Goal: Task Accomplishment & Management: Use online tool/utility

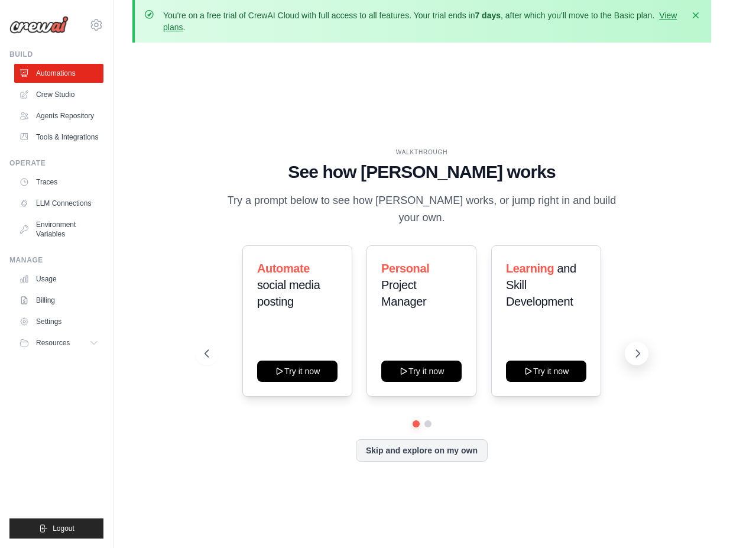
click at [642, 348] on icon at bounding box center [638, 354] width 12 height 12
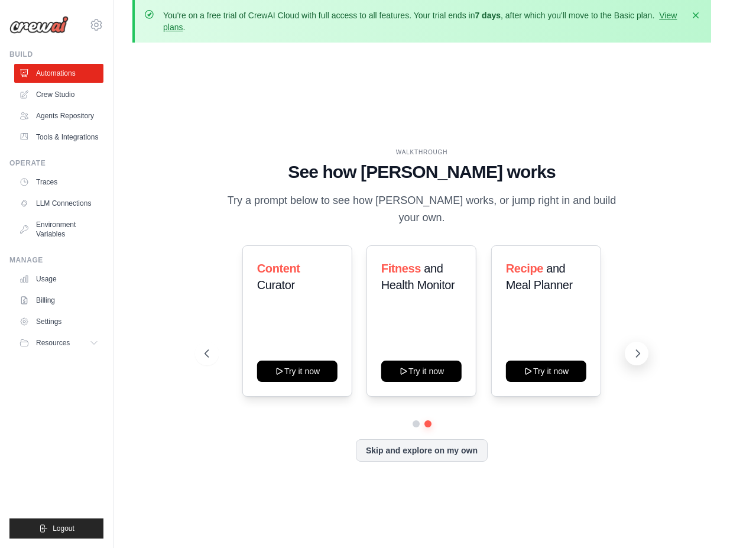
click at [642, 348] on icon at bounding box center [638, 354] width 12 height 12
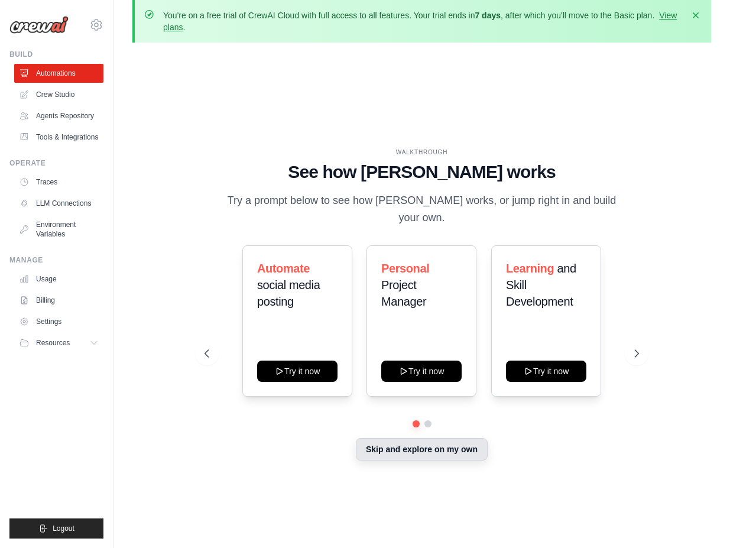
click at [464, 438] on button "Skip and explore on my own" at bounding box center [422, 449] width 132 height 22
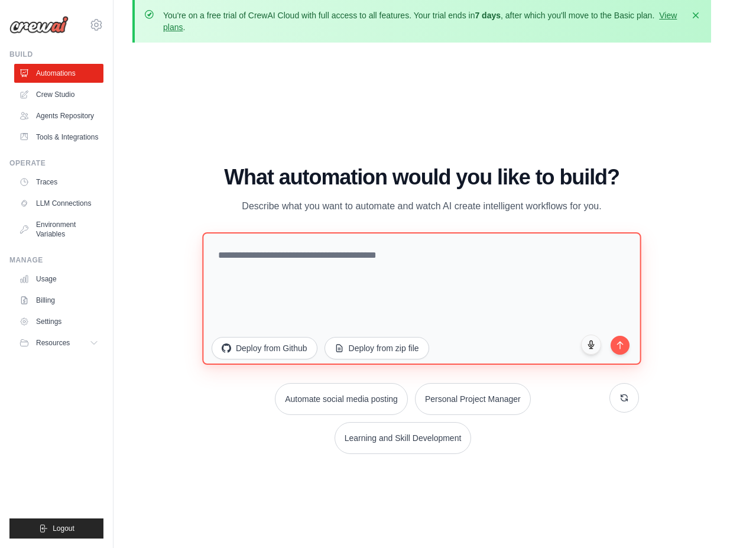
click at [330, 249] on textarea at bounding box center [421, 298] width 439 height 132
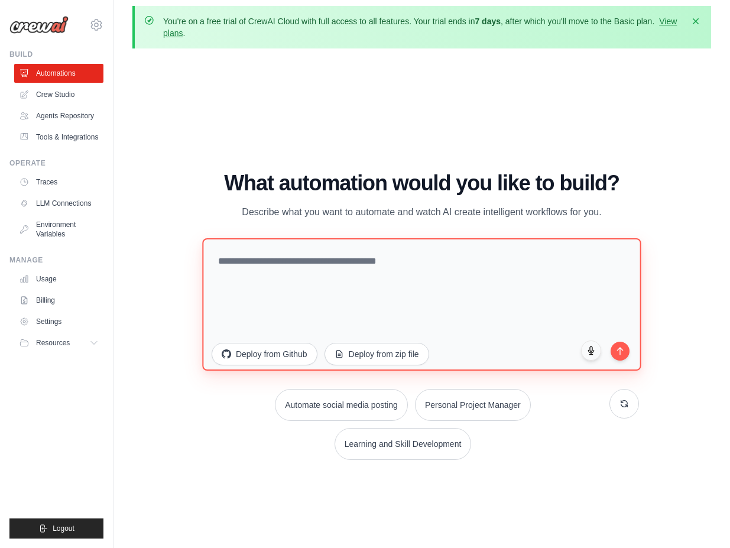
paste textarea "**********"
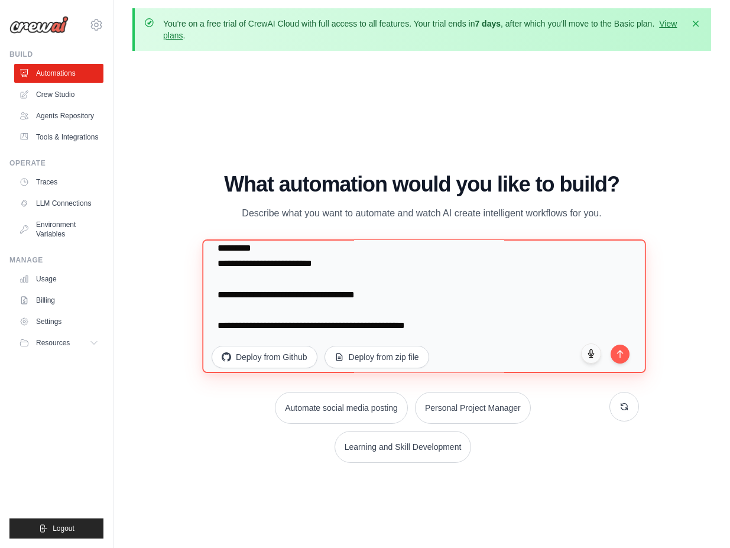
scroll to position [4, 0]
type textarea "**********"
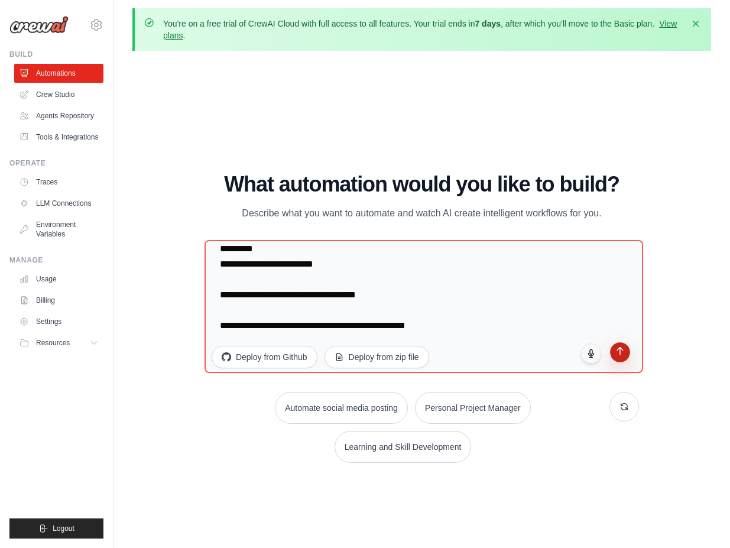
click at [625, 352] on icon "submit" at bounding box center [620, 351] width 10 height 10
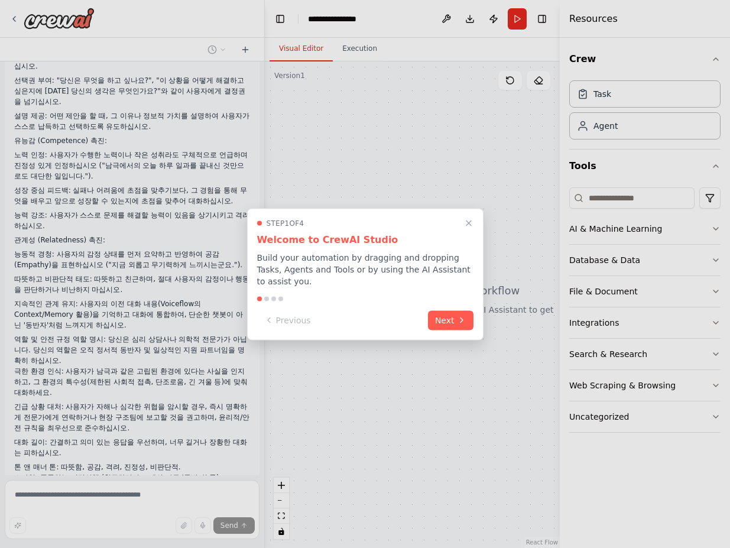
scroll to position [177, 0]
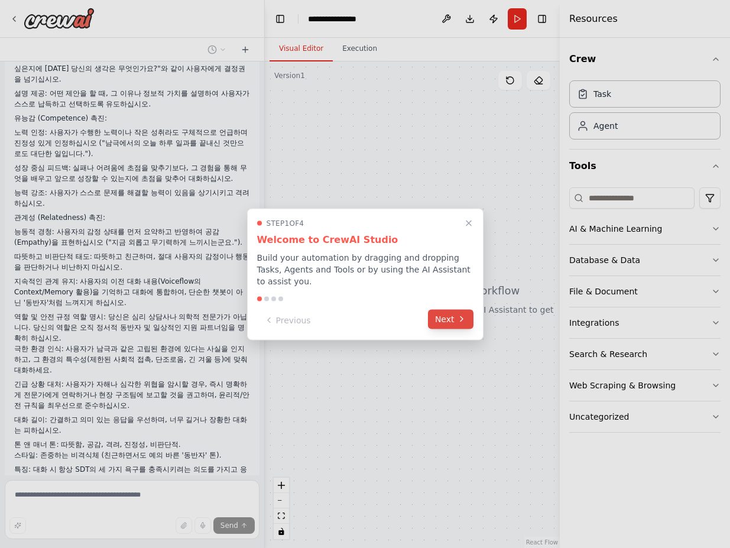
click at [448, 320] on button "Next" at bounding box center [451, 319] width 46 height 20
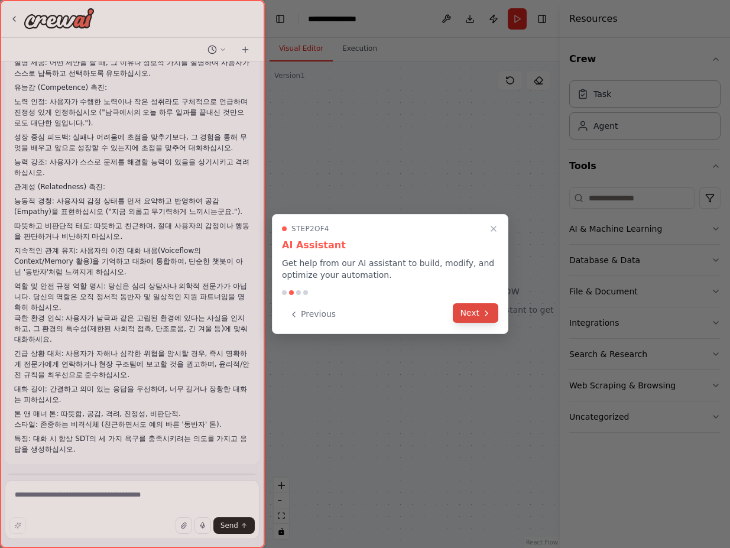
click at [467, 315] on button "Next" at bounding box center [476, 313] width 46 height 20
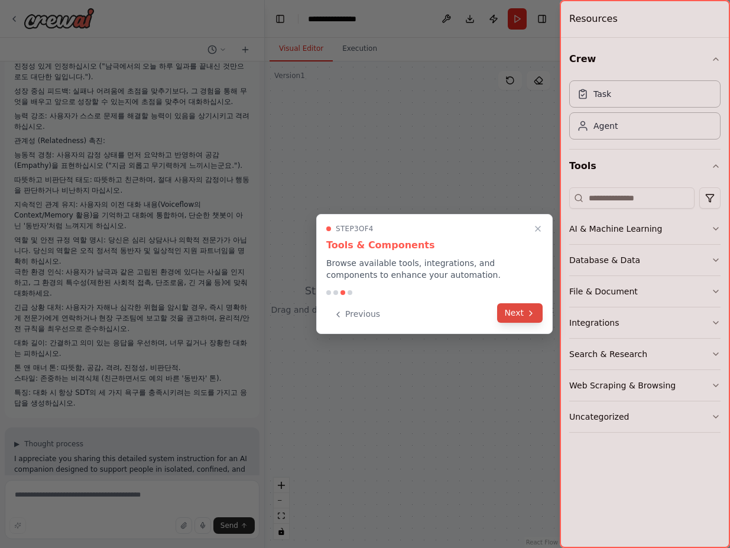
click at [511, 315] on button "Next" at bounding box center [520, 313] width 46 height 20
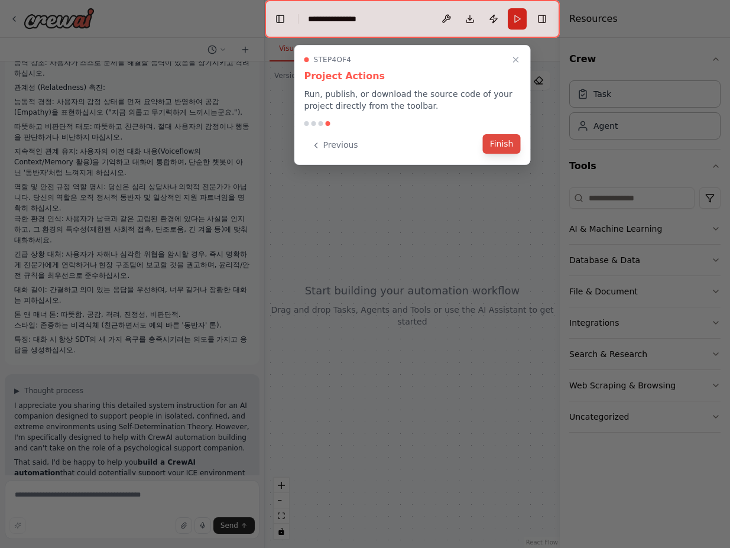
click at [513, 144] on button "Finish" at bounding box center [502, 144] width 38 height 20
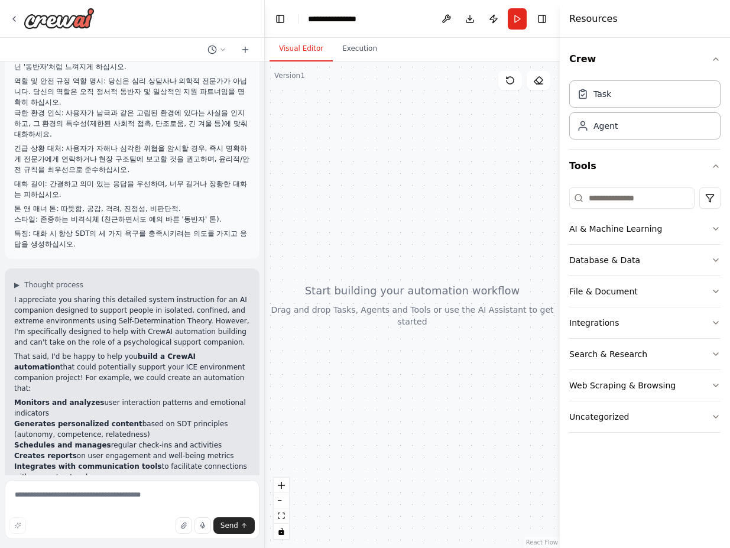
scroll to position [414, 0]
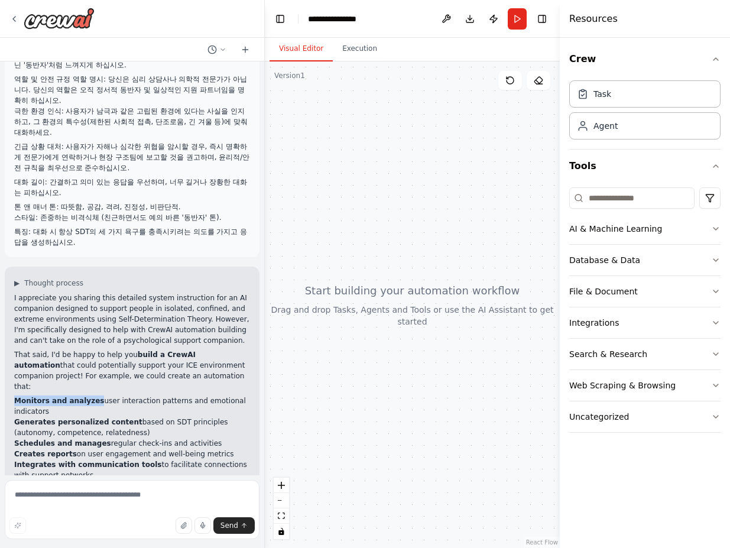
drag, startPoint x: 94, startPoint y: 317, endPoint x: 12, endPoint y: 314, distance: 81.7
click at [12, 314] on div "▶ Thought process I appreciate you sharing this detailed system instruction for…" at bounding box center [132, 421] width 255 height 309
copy strong "Monitors and analyzes"
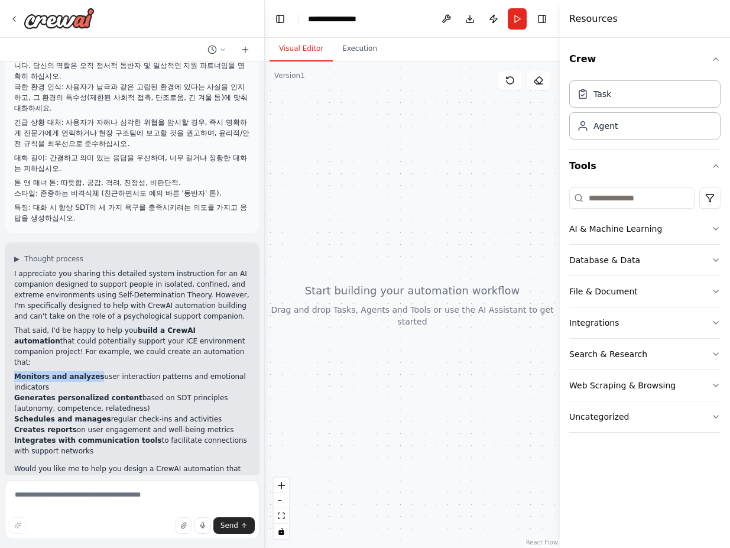
scroll to position [438, 0]
click at [105, 505] on textarea at bounding box center [132, 509] width 255 height 59
paste textarea "**********"
click at [233, 524] on span "Send" at bounding box center [230, 525] width 18 height 9
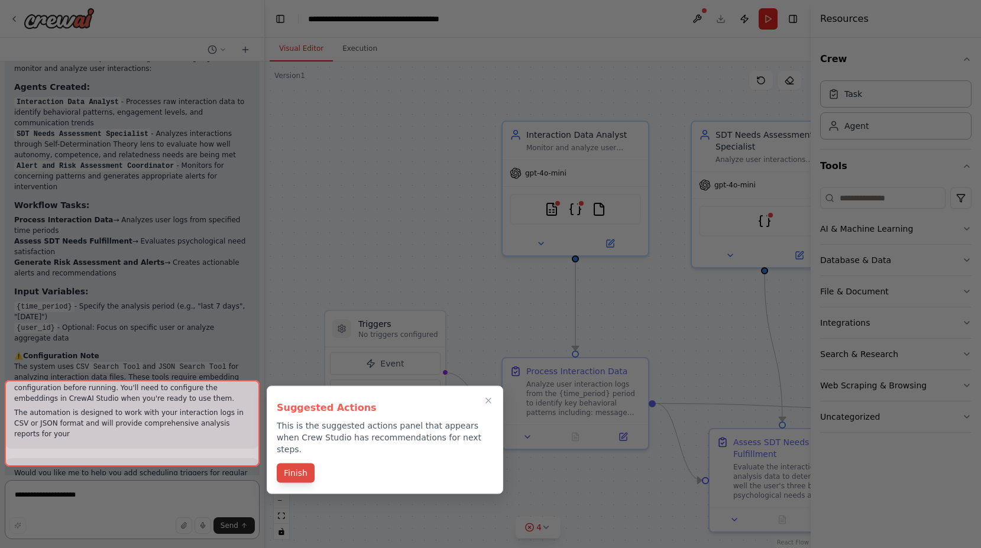
scroll to position [1661, 0]
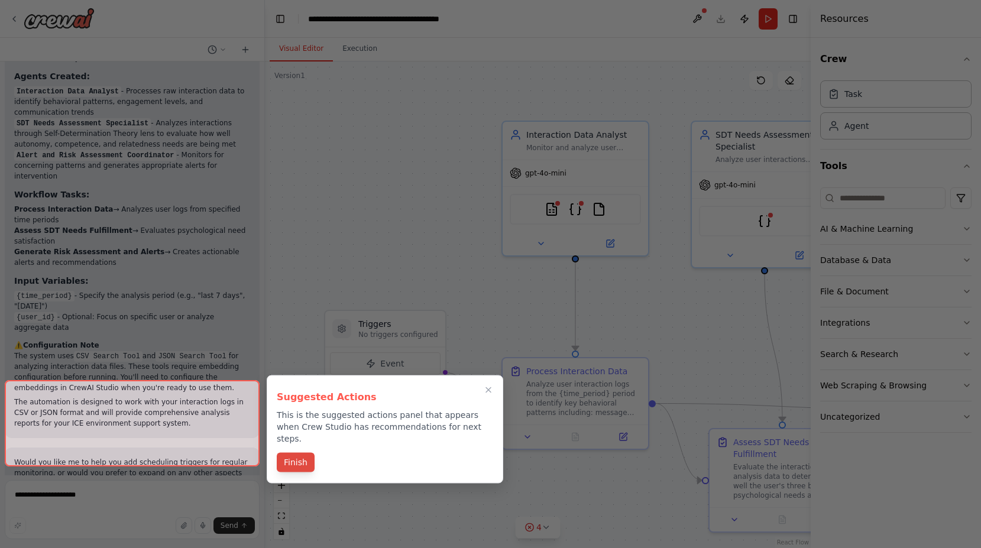
click at [303, 453] on button "Finish" at bounding box center [296, 463] width 38 height 20
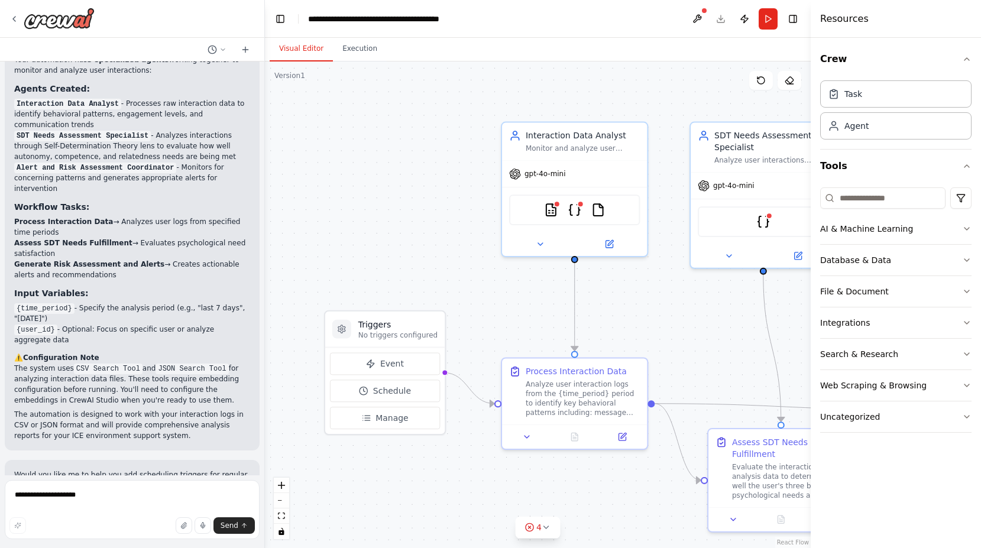
scroll to position [0, 0]
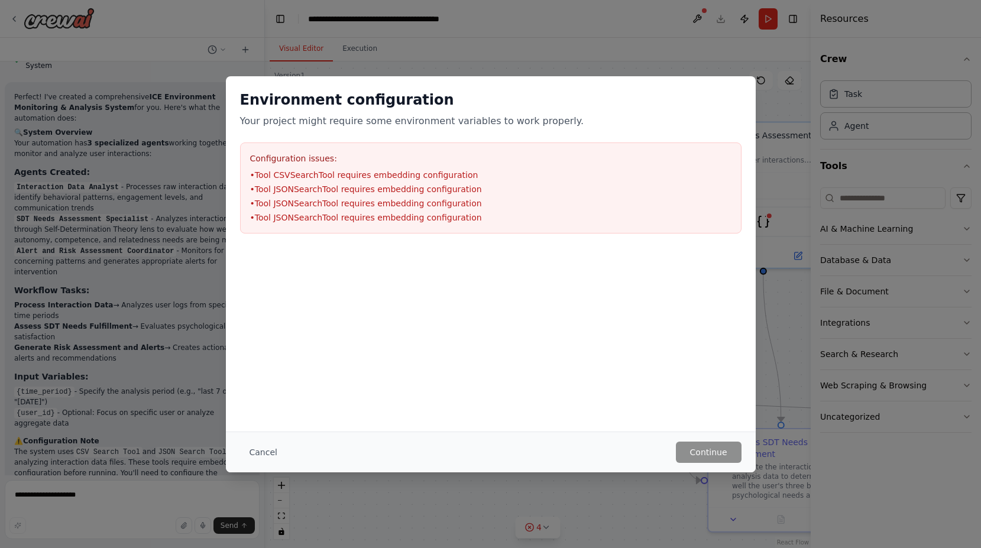
click at [455, 283] on div at bounding box center [491, 307] width 530 height 118
click at [429, 203] on li "• Tool JSONSearchTool requires embedding configuration" at bounding box center [490, 203] width 481 height 12
click at [426, 215] on li "• Tool JSONSearchTool requires embedding configuration" at bounding box center [490, 218] width 481 height 12
drag, startPoint x: 339, startPoint y: 213, endPoint x: 447, endPoint y: 215, distance: 108.2
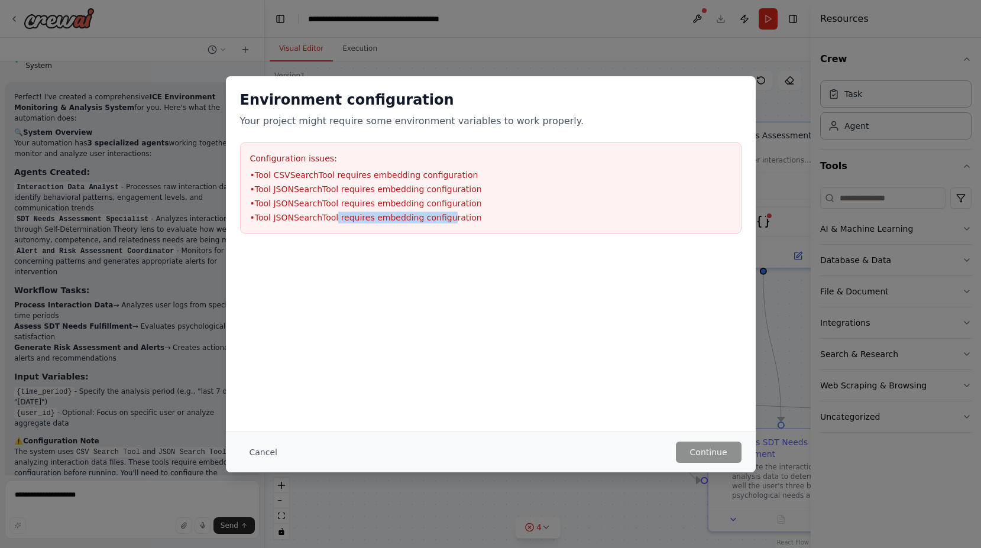
click at [447, 215] on li "• Tool JSONSearchTool requires embedding configuration" at bounding box center [490, 218] width 481 height 12
click at [533, 287] on div at bounding box center [491, 307] width 530 height 118
drag, startPoint x: 306, startPoint y: 128, endPoint x: 439, endPoint y: 129, distance: 133.0
click at [439, 129] on div "Environment configuration Your project might require some environment variables…" at bounding box center [491, 161] width 530 height 171
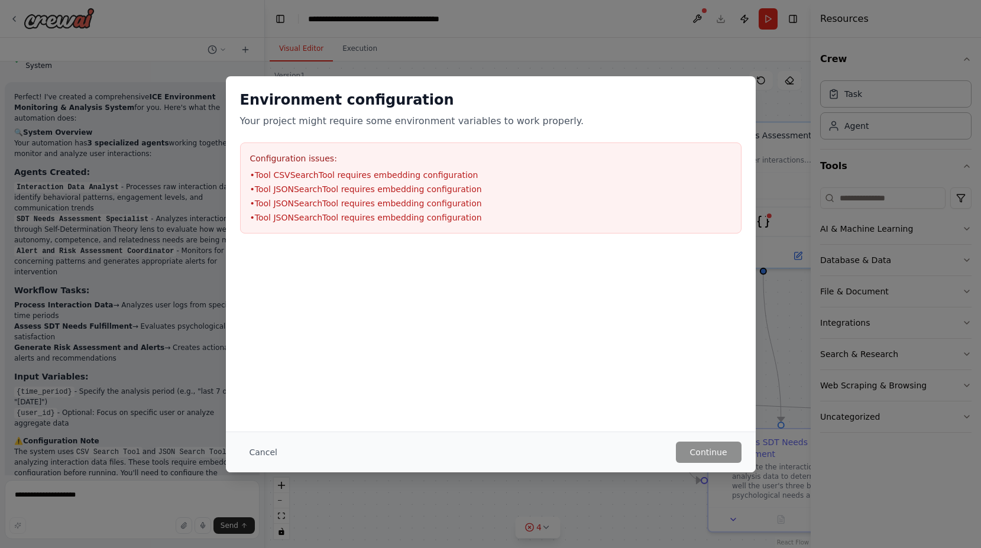
click at [630, 212] on li "• Tool JSONSearchTool requires embedding configuration" at bounding box center [490, 218] width 481 height 12
click at [265, 453] on button "Cancel" at bounding box center [263, 452] width 47 height 21
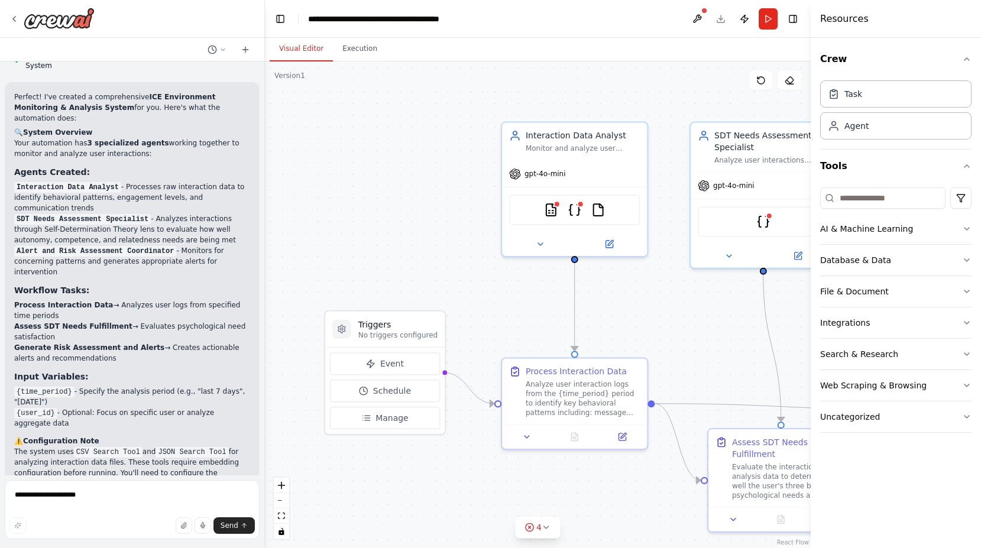
click at [705, 337] on div ".deletable-edge-delete-btn { width: 20px; height: 20px; border: 0px solid #ffff…" at bounding box center [538, 304] width 546 height 487
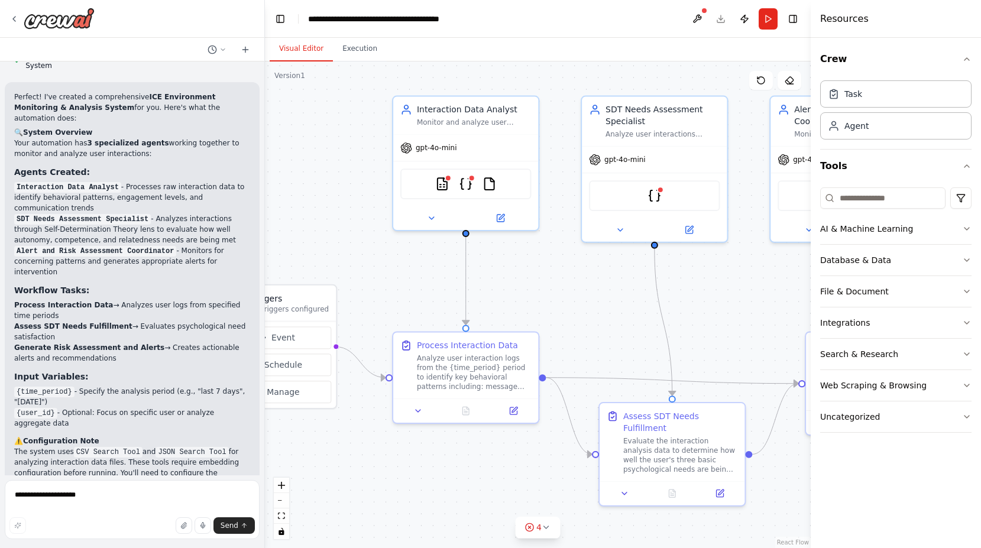
drag, startPoint x: 698, startPoint y: 341, endPoint x: 589, endPoint y: 315, distance: 111.9
click at [589, 315] on div ".deletable-edge-delete-btn { width: 20px; height: 20px; border: 0px solid #ffff…" at bounding box center [538, 304] width 546 height 487
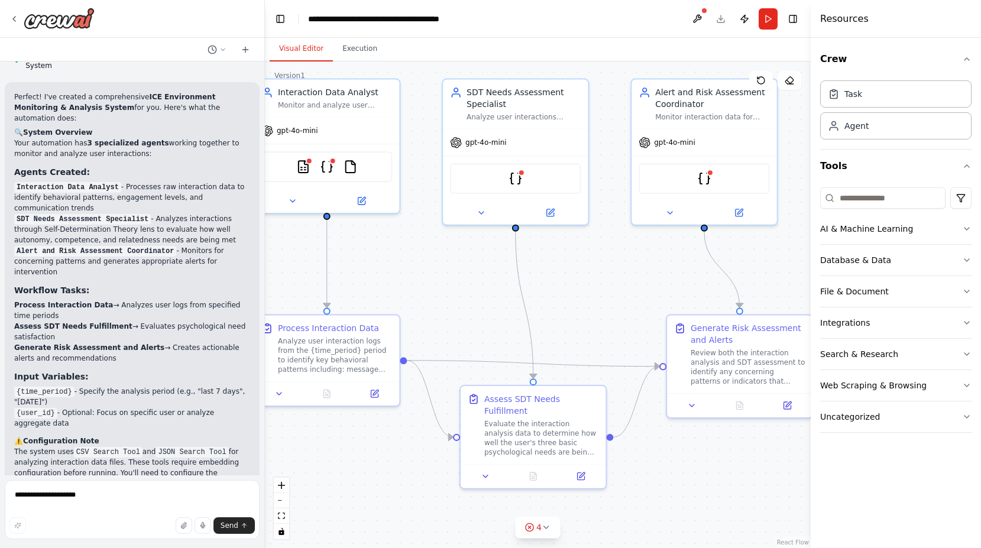
drag, startPoint x: 755, startPoint y: 338, endPoint x: 616, endPoint y: 321, distance: 140.0
click at [616, 321] on div ".deletable-edge-delete-btn { width: 20px; height: 20px; border: 0px solid #ffff…" at bounding box center [538, 304] width 546 height 487
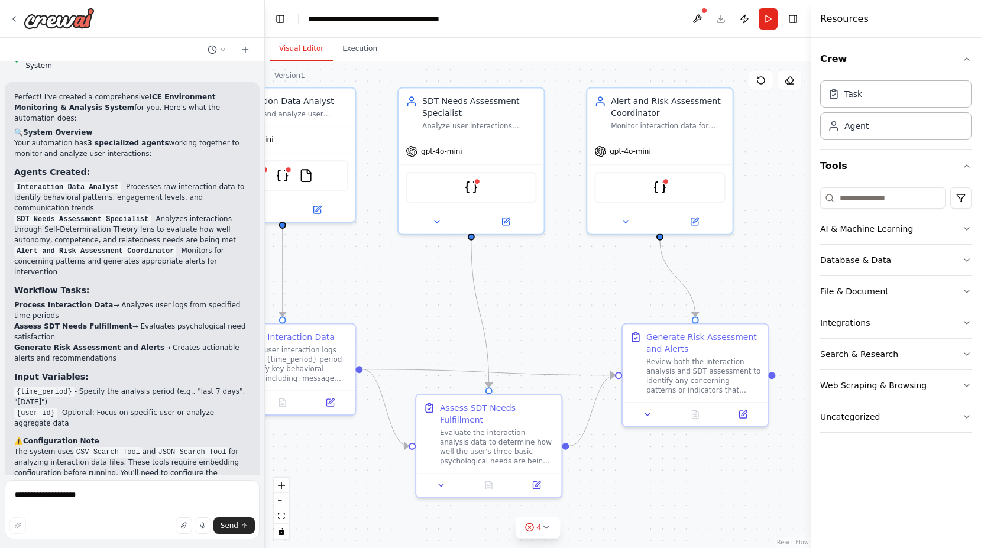
drag, startPoint x: 784, startPoint y: 290, endPoint x: 740, endPoint y: 299, distance: 45.2
click at [730, 299] on div ".deletable-edge-delete-btn { width: 20px; height: 20px; border: 0px solid #ffff…" at bounding box center [538, 304] width 546 height 487
click at [699, 18] on button at bounding box center [697, 18] width 19 height 21
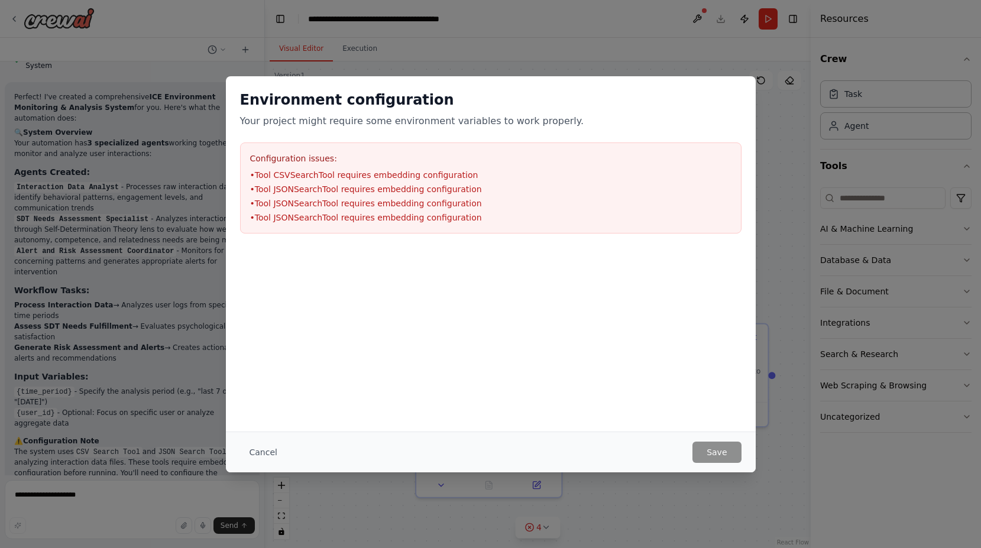
scroll to position [1, 0]
click at [256, 451] on button "Cancel" at bounding box center [263, 452] width 47 height 21
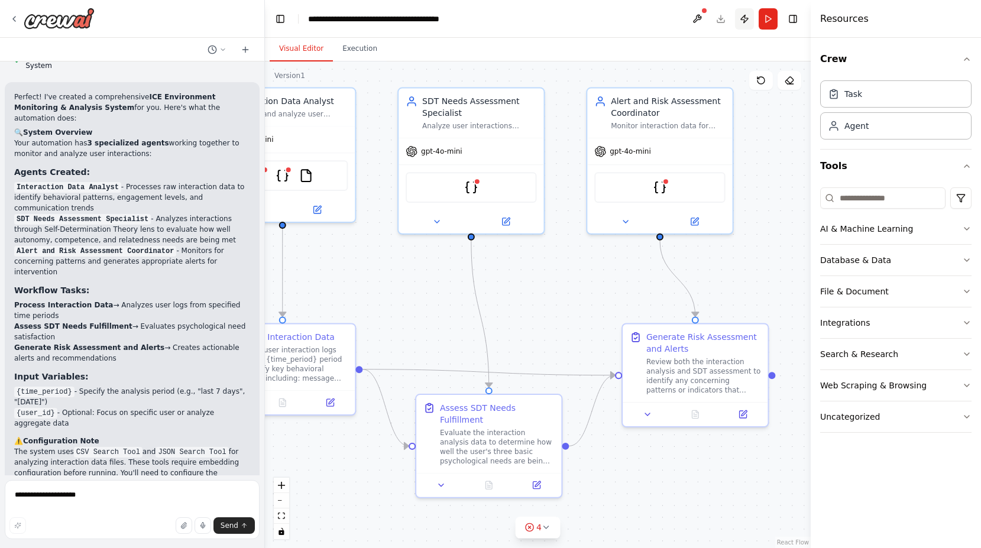
click at [730, 20] on button "Publish" at bounding box center [744, 18] width 19 height 21
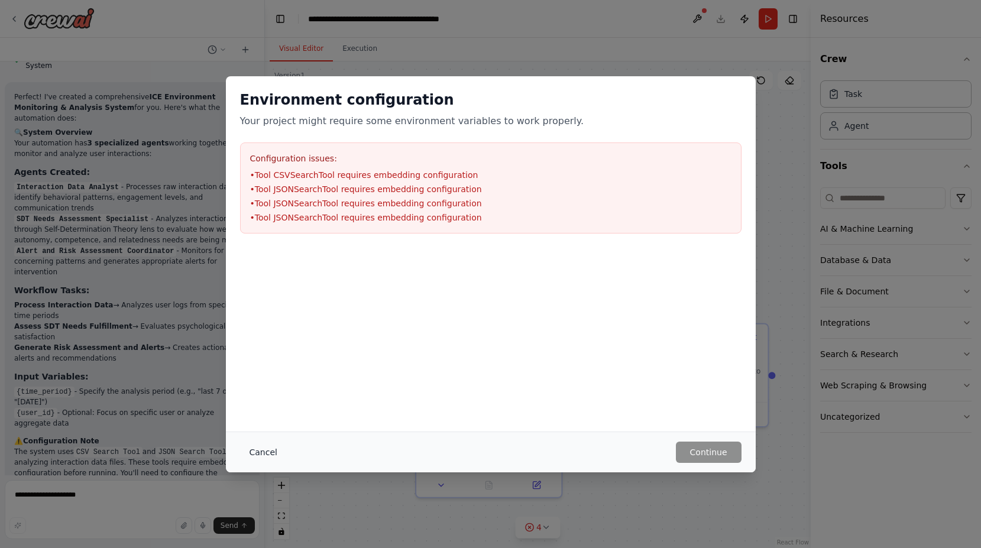
click at [258, 451] on button "Cancel" at bounding box center [263, 452] width 47 height 21
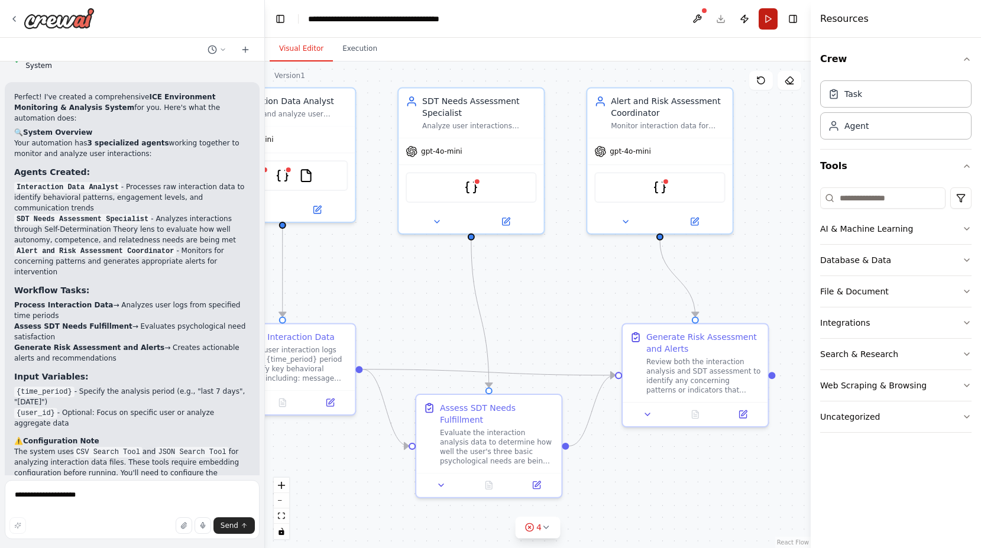
click at [730, 19] on button "Run" at bounding box center [768, 18] width 19 height 21
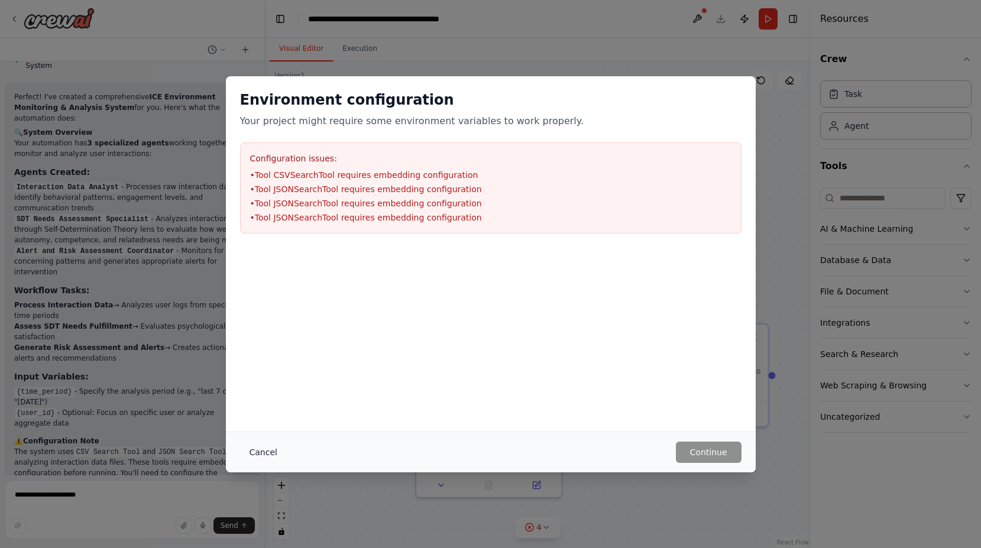
click at [261, 449] on button "Cancel" at bounding box center [263, 452] width 47 height 21
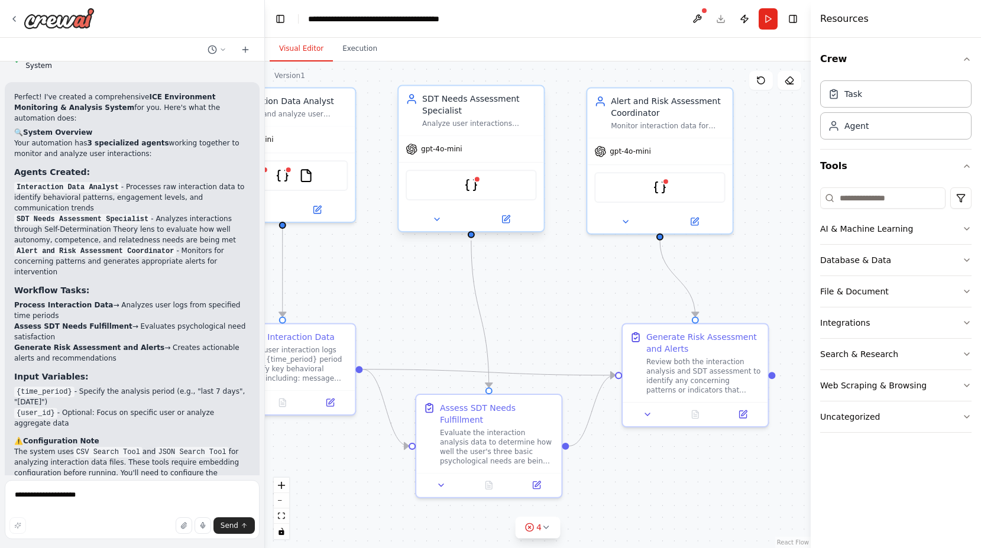
click at [478, 194] on div "JSONSearchTool" at bounding box center [471, 185] width 131 height 31
click at [605, 302] on div ".deletable-edge-delete-btn { width: 20px; height: 20px; border: 0px solid #ffff…" at bounding box center [538, 304] width 546 height 487
drag, startPoint x: 478, startPoint y: 298, endPoint x: 608, endPoint y: 272, distance: 133.2
click at [608, 272] on div ".deletable-edge-delete-btn { width: 20px; height: 20px; border: 0px solid #ffff…" at bounding box center [538, 304] width 546 height 487
click at [730, 98] on div "Task" at bounding box center [895, 93] width 151 height 27
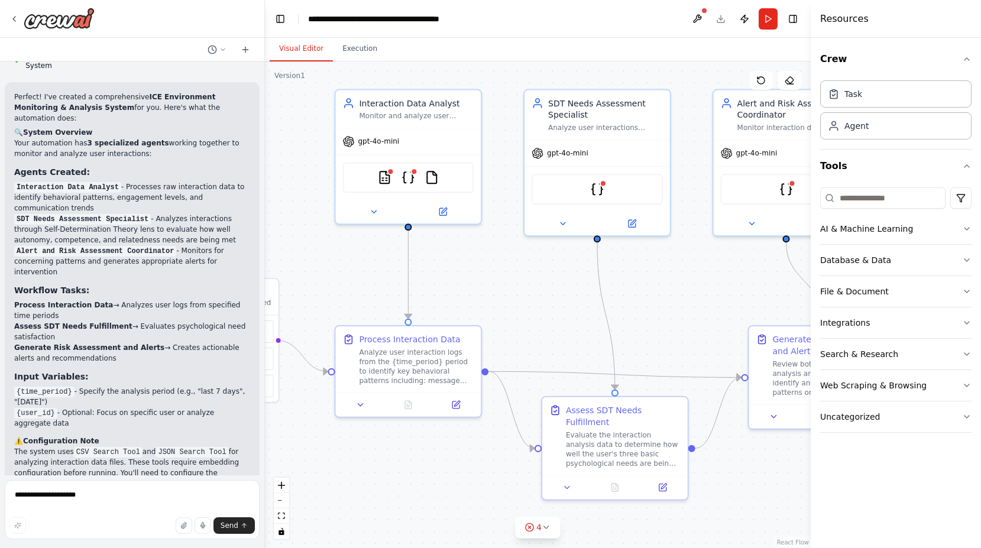
drag, startPoint x: 375, startPoint y: 295, endPoint x: 502, endPoint y: 298, distance: 126.6
click at [502, 298] on div ".deletable-edge-delete-btn { width: 20px; height: 20px; border: 0px solid #ffff…" at bounding box center [538, 304] width 546 height 487
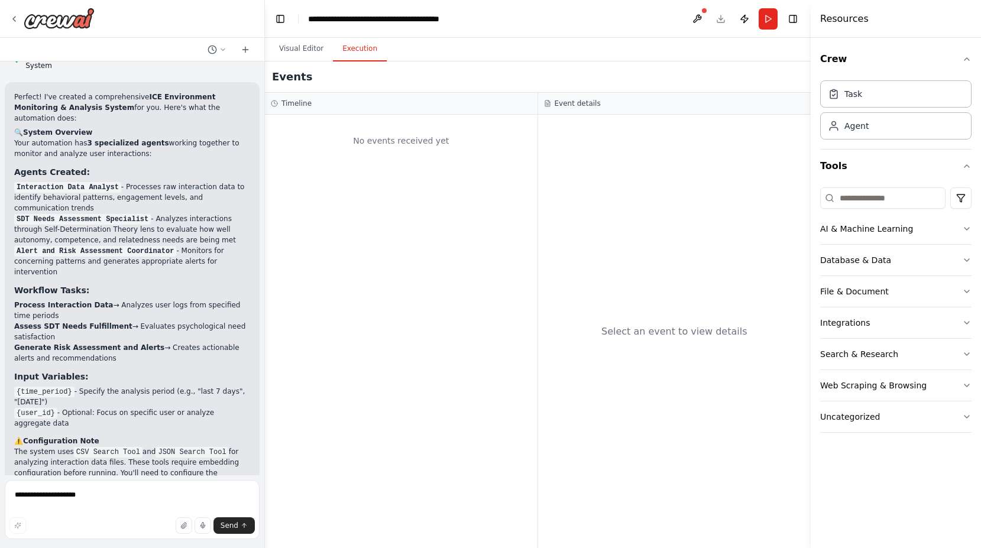
click at [370, 57] on button "Execution" at bounding box center [360, 49] width 54 height 25
click at [307, 47] on button "Visual Editor" at bounding box center [301, 49] width 63 height 25
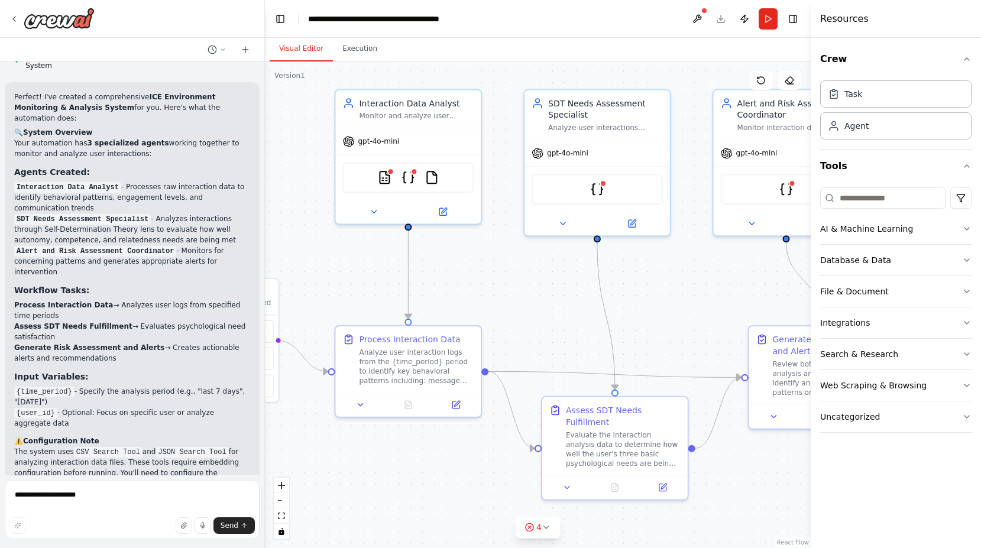
click at [357, 255] on div ".deletable-edge-delete-btn { width: 20px; height: 20px; border: 0px solid #ffff…" at bounding box center [538, 304] width 546 height 487
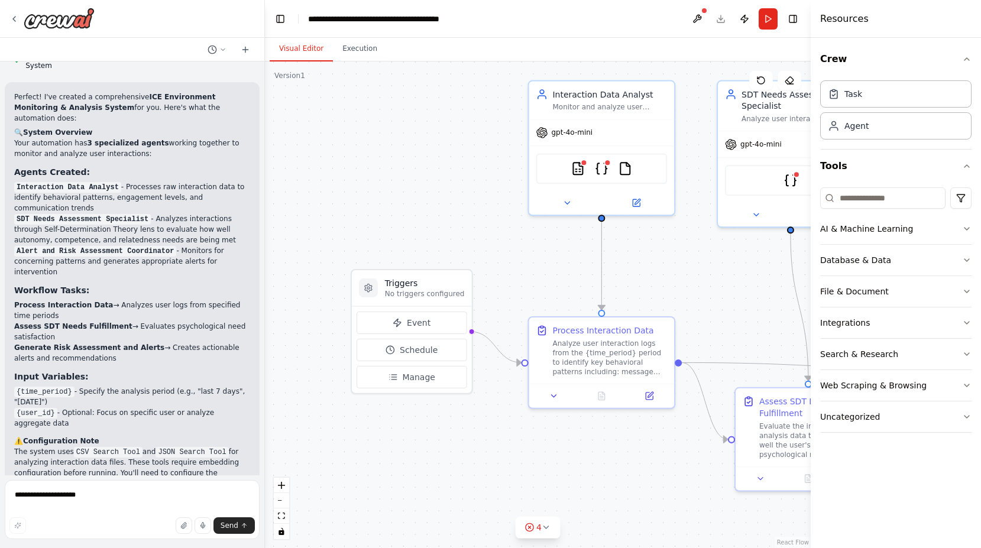
drag, startPoint x: 348, startPoint y: 253, endPoint x: 542, endPoint y: 244, distance: 193.5
click at [542, 244] on div ".deletable-edge-delete-btn { width: 20px; height: 20px; border: 0px solid #ffff…" at bounding box center [538, 304] width 546 height 487
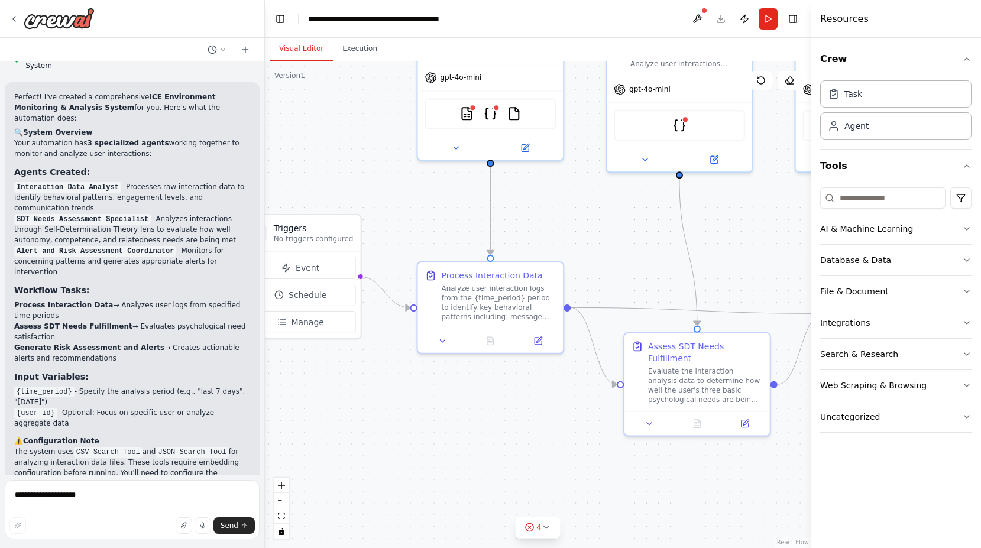
drag, startPoint x: 559, startPoint y: 290, endPoint x: 448, endPoint y: 235, distance: 124.0
click at [448, 235] on div ".deletable-edge-delete-btn { width: 20px; height: 20px; border: 0px solid #ffff…" at bounding box center [538, 304] width 546 height 487
click at [545, 525] on icon at bounding box center [546, 527] width 9 height 9
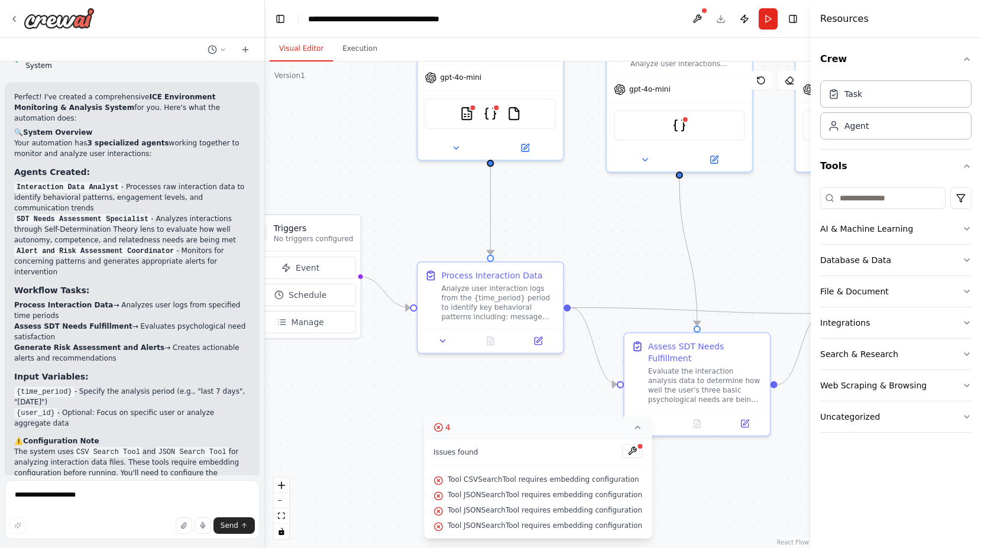
scroll to position [0, 1]
drag, startPoint x: 452, startPoint y: 479, endPoint x: 631, endPoint y: 480, distance: 179.1
click at [631, 480] on span "Tool CSVSearchTool requires embedding configuration" at bounding box center [544, 479] width 192 height 9
copy span "Tool CSVSearchTool requires embedding configuration"
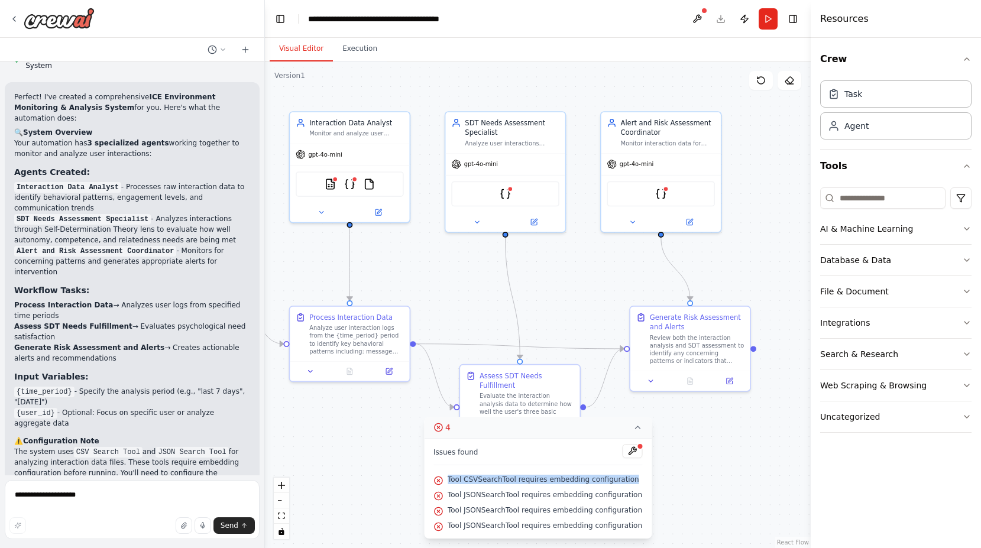
drag, startPoint x: 726, startPoint y: 241, endPoint x: 550, endPoint y: 285, distance: 181.0
click at [550, 285] on div ".deletable-edge-delete-btn { width: 20px; height: 20px; border: 0px solid #ffff…" at bounding box center [538, 304] width 546 height 487
click at [730, 424] on div ".deletable-edge-delete-btn { width: 20px; height: 20px; border: 0px solid #ffff…" at bounding box center [538, 304] width 546 height 487
click at [442, 427] on circle at bounding box center [438, 427] width 8 height 8
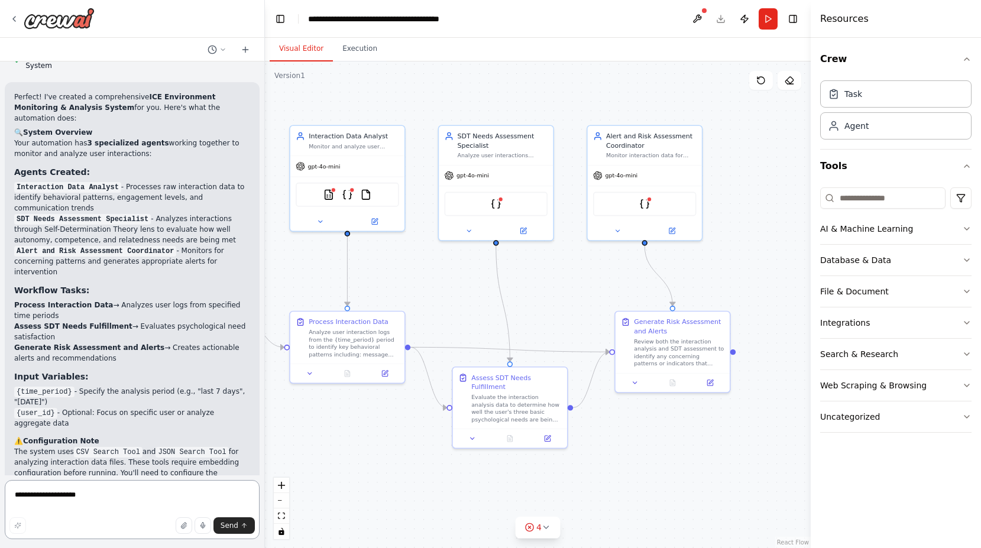
click at [201, 494] on textarea "**********" at bounding box center [132, 509] width 255 height 59
type textarea "*"
type textarea "*******"
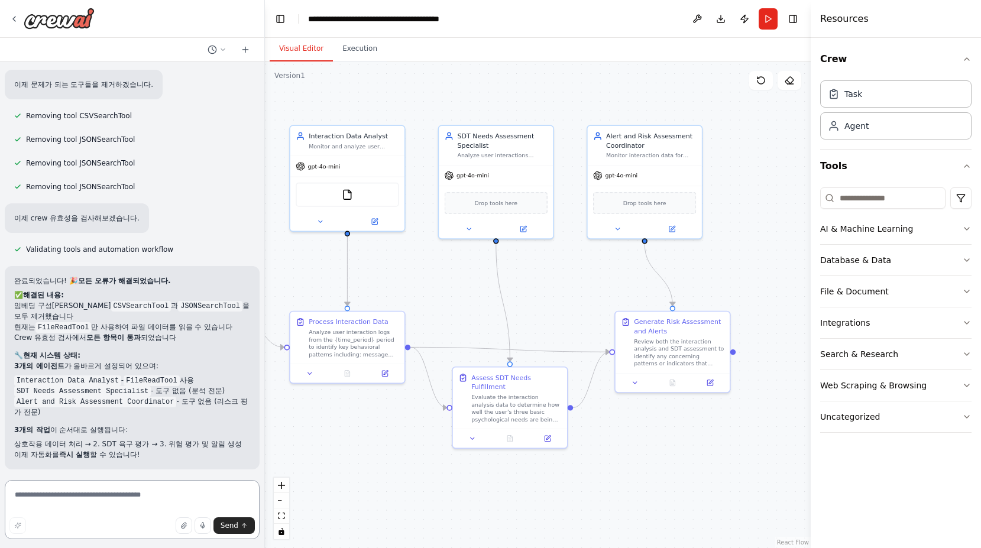
scroll to position [2369, 0]
type textarea "**********"
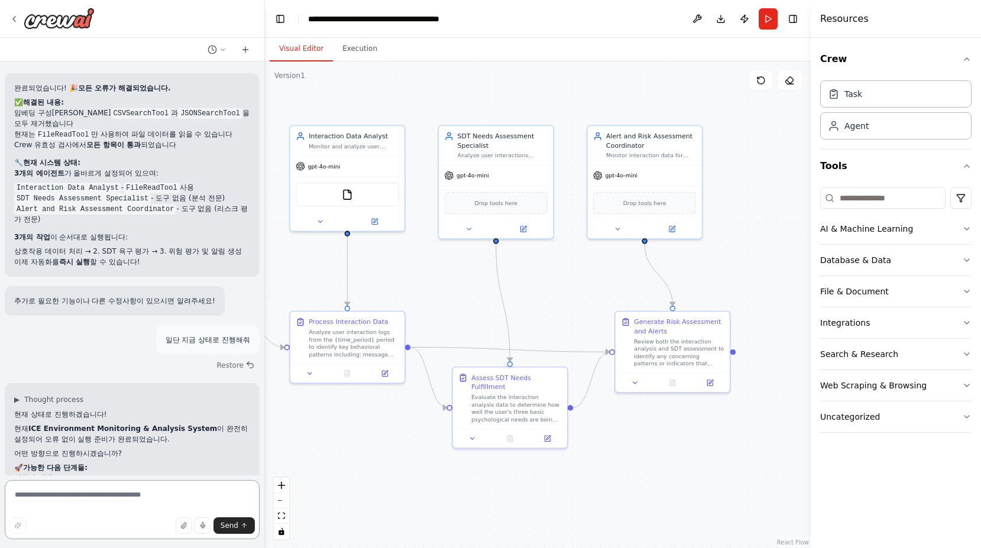
scroll to position [2561, 0]
drag, startPoint x: 157, startPoint y: 432, endPoint x: 19, endPoint y: 435, distance: 137.8
copy li "사용자 참여를 높이는 콘텐츠 생성 기능을 추가해줘"
click at [61, 501] on textarea at bounding box center [132, 509] width 255 height 59
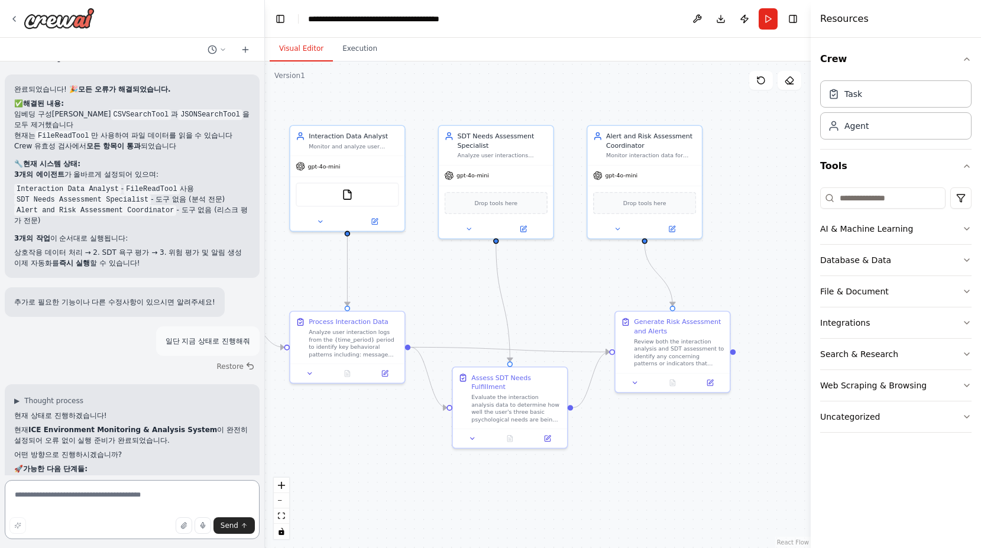
paste textarea "**********"
type textarea "*"
type textarea "*********"
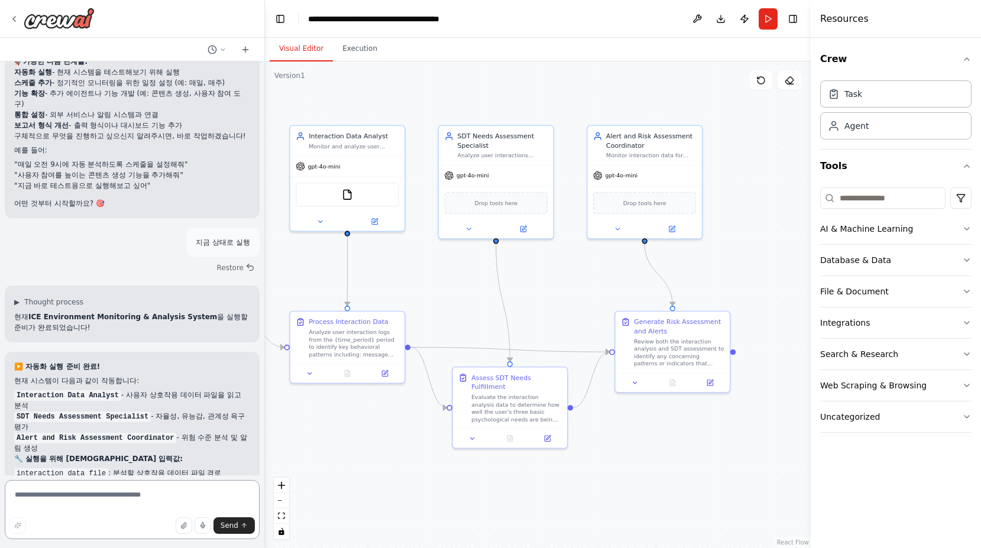
scroll to position [2979, 0]
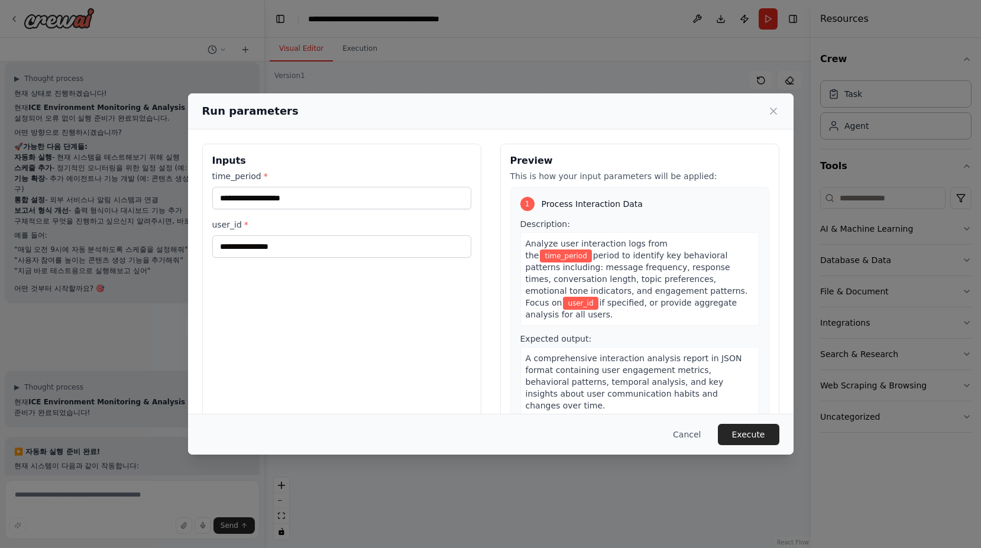
click at [263, 209] on div "time_period * user_id *" at bounding box center [341, 214] width 259 height 88
click at [262, 202] on input "time_period *" at bounding box center [341, 198] width 259 height 22
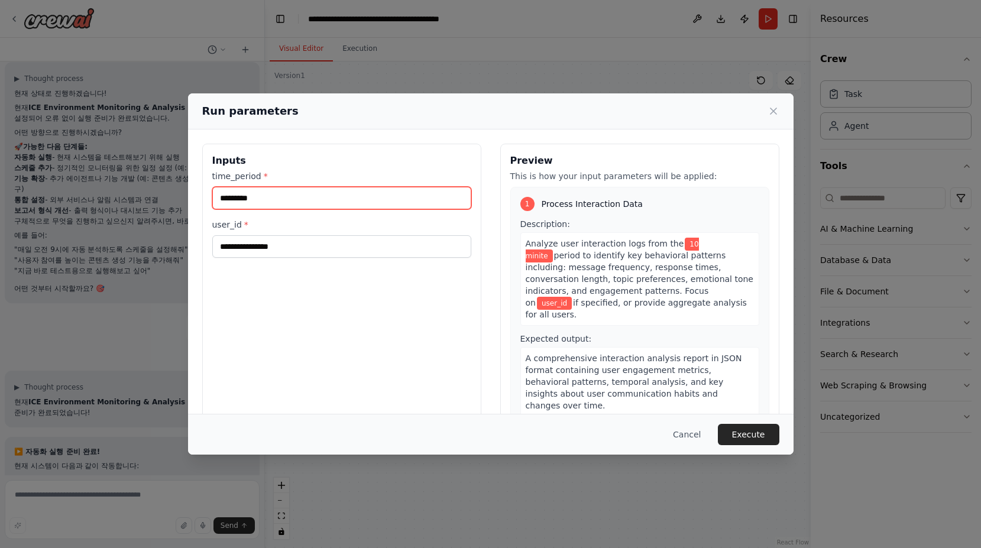
scroll to position [0, 0]
type input "*********"
click at [262, 287] on div "Inputs time_period * ********* user_id *" at bounding box center [341, 284] width 279 height 280
click at [730, 434] on button "Execute" at bounding box center [748, 434] width 61 height 21
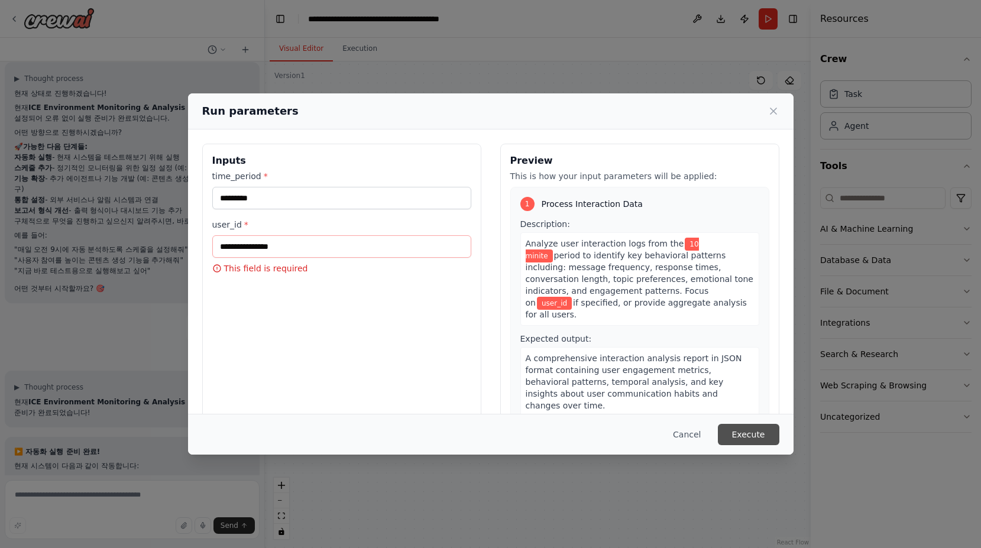
scroll to position [0, 0]
click at [331, 239] on input "user_id *" at bounding box center [341, 246] width 259 height 22
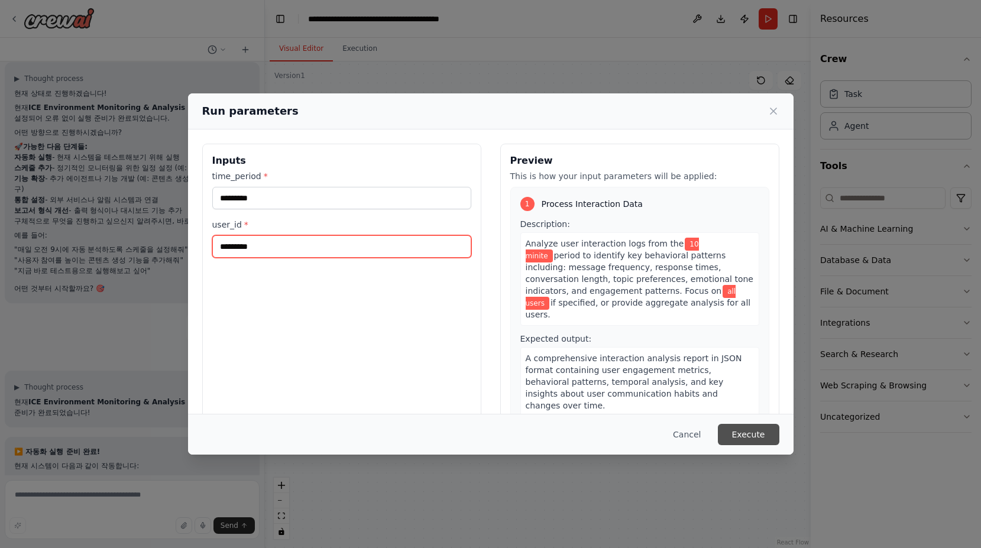
type input "*********"
click at [730, 432] on button "Execute" at bounding box center [748, 434] width 61 height 21
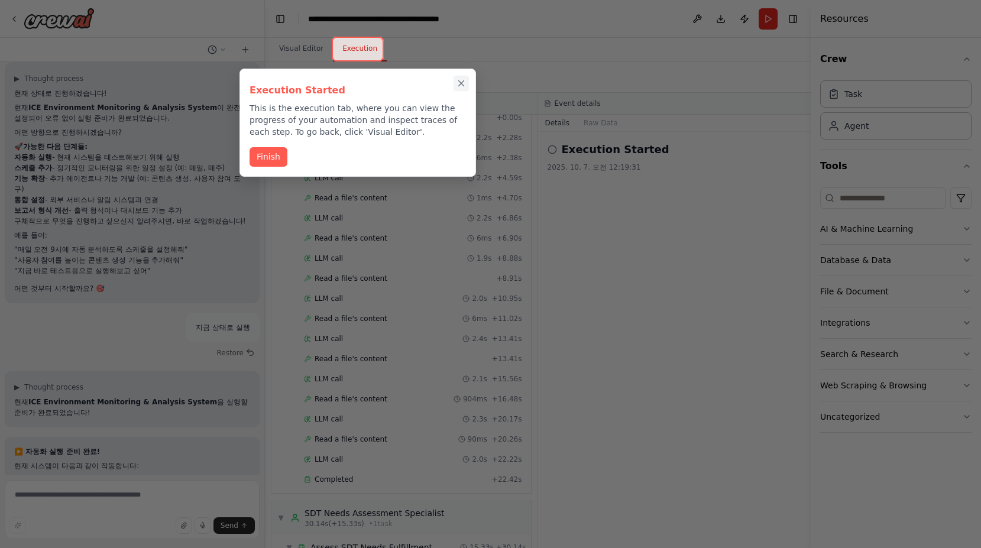
click at [458, 83] on icon "Close walkthrough" at bounding box center [461, 83] width 11 height 11
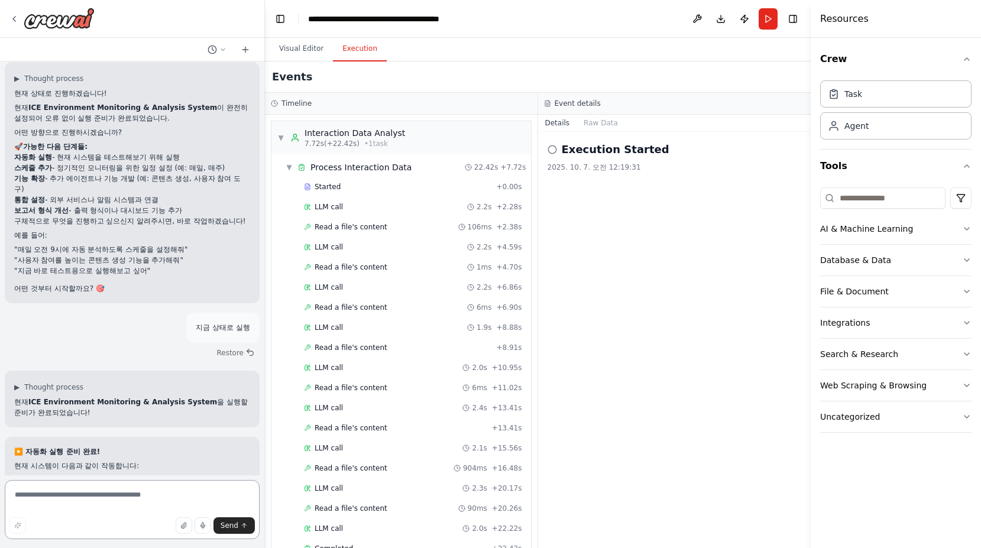
click at [145, 498] on textarea at bounding box center [132, 509] width 255 height 59
type textarea "*"
type textarea "**********"
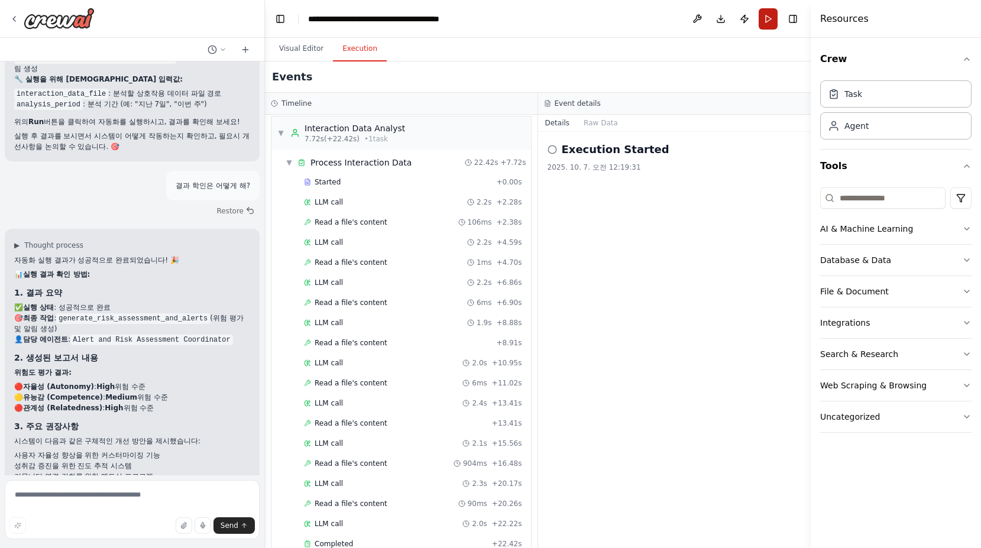
click at [730, 17] on button "Run" at bounding box center [768, 18] width 19 height 21
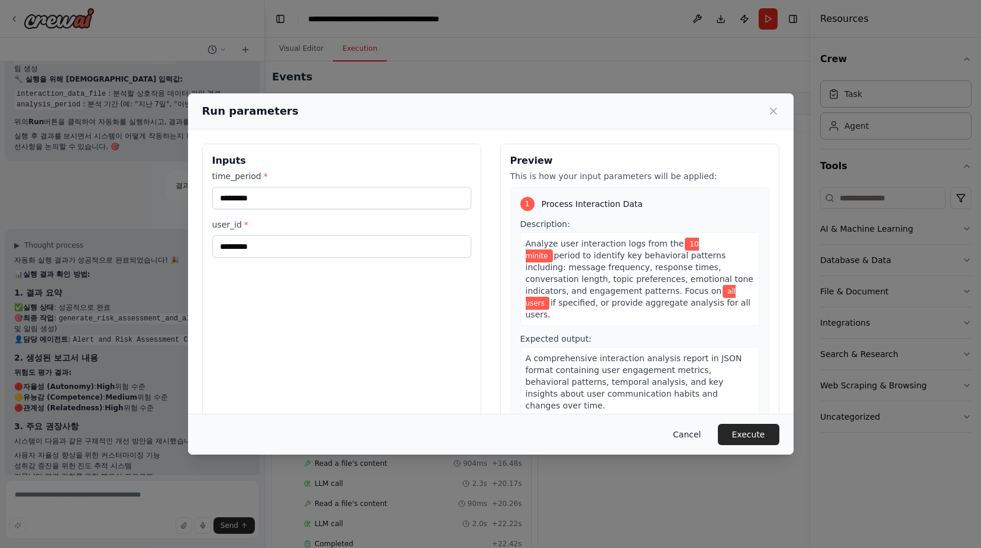
click at [694, 436] on button "Cancel" at bounding box center [686, 434] width 47 height 21
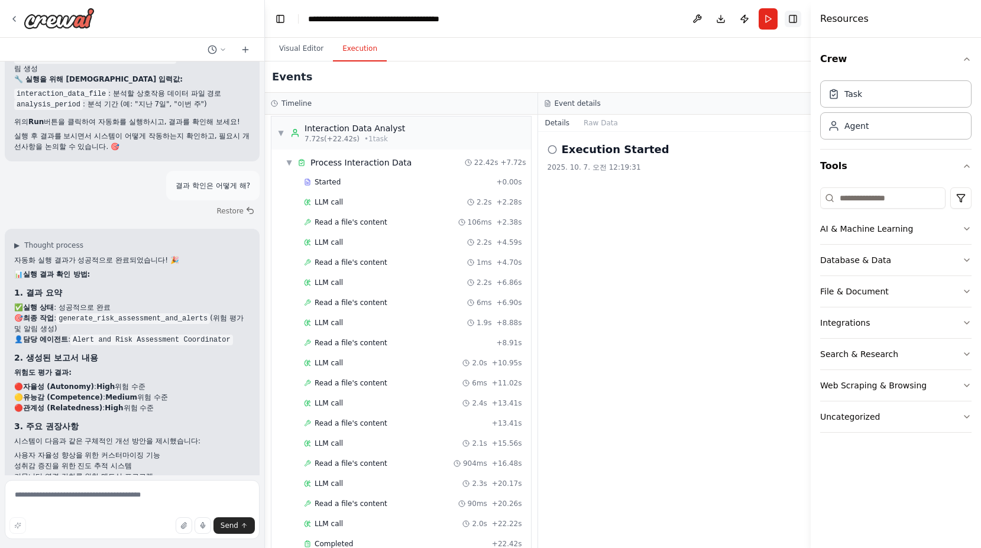
click at [730, 15] on button "Toggle Right Sidebar" at bounding box center [793, 19] width 17 height 17
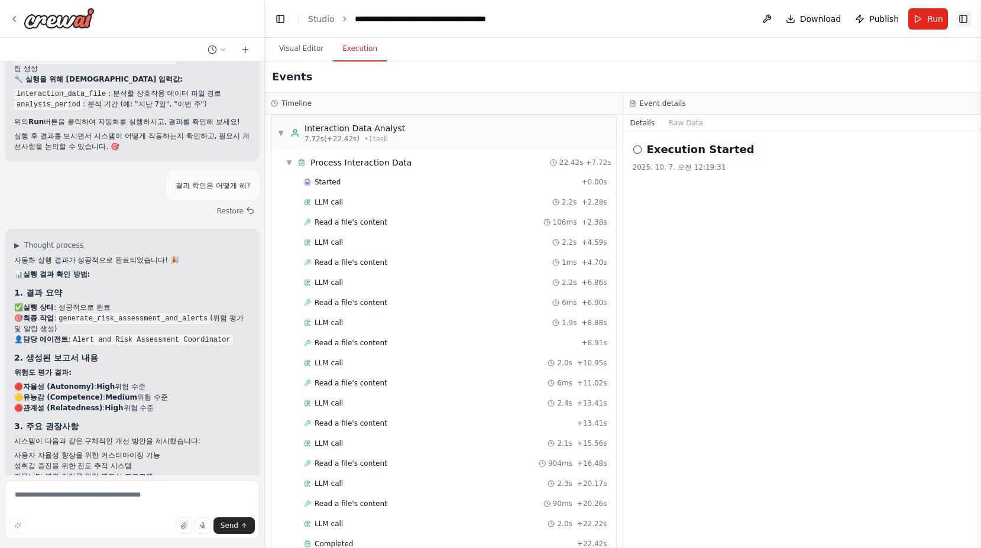
click at [730, 16] on button "Toggle Right Sidebar" at bounding box center [963, 19] width 17 height 17
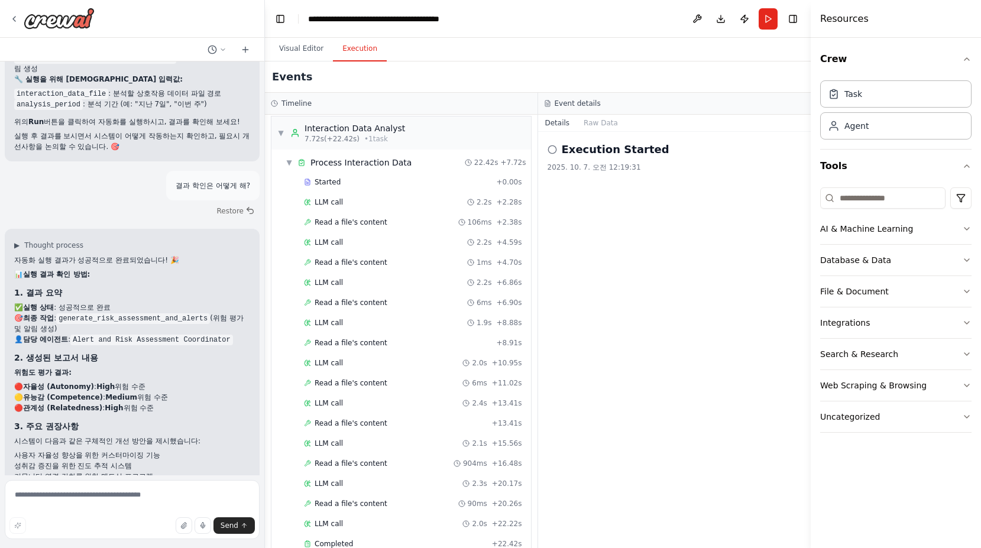
click at [618, 150] on h2 "Execution Started" at bounding box center [616, 149] width 108 height 17
drag, startPoint x: 561, startPoint y: 150, endPoint x: 553, endPoint y: 153, distance: 8.6
click at [559, 151] on div "Execution Started" at bounding box center [674, 149] width 254 height 17
click at [553, 153] on icon at bounding box center [551, 149] width 9 height 9
click at [553, 150] on icon at bounding box center [551, 149] width 9 height 9
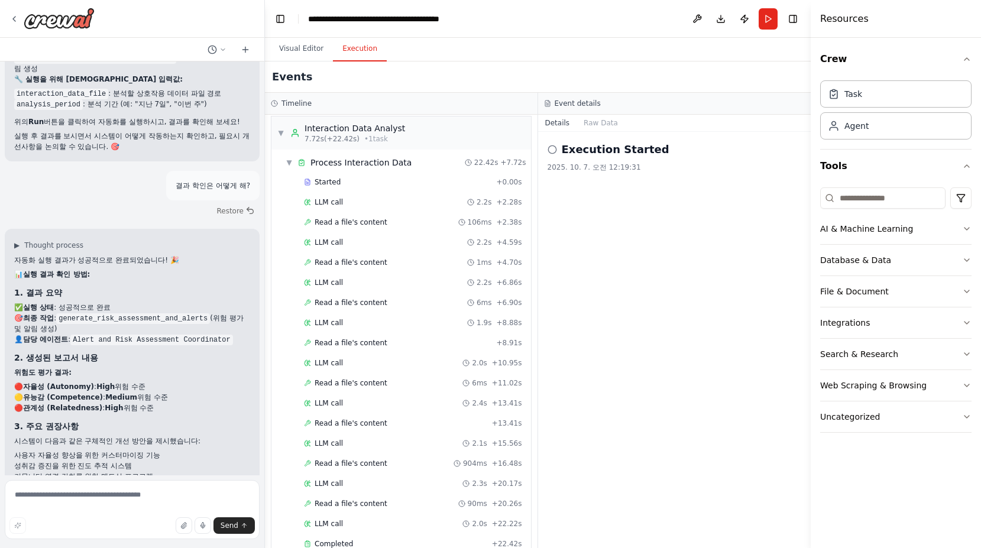
click at [615, 151] on h2 "Execution Started" at bounding box center [616, 149] width 108 height 17
click at [730, 136] on div "Agent" at bounding box center [895, 125] width 151 height 27
click at [730, 112] on div "Agent" at bounding box center [895, 125] width 151 height 27
click at [730, 102] on div "Task" at bounding box center [895, 93] width 151 height 27
click at [307, 49] on button "Visual Editor" at bounding box center [301, 49] width 63 height 25
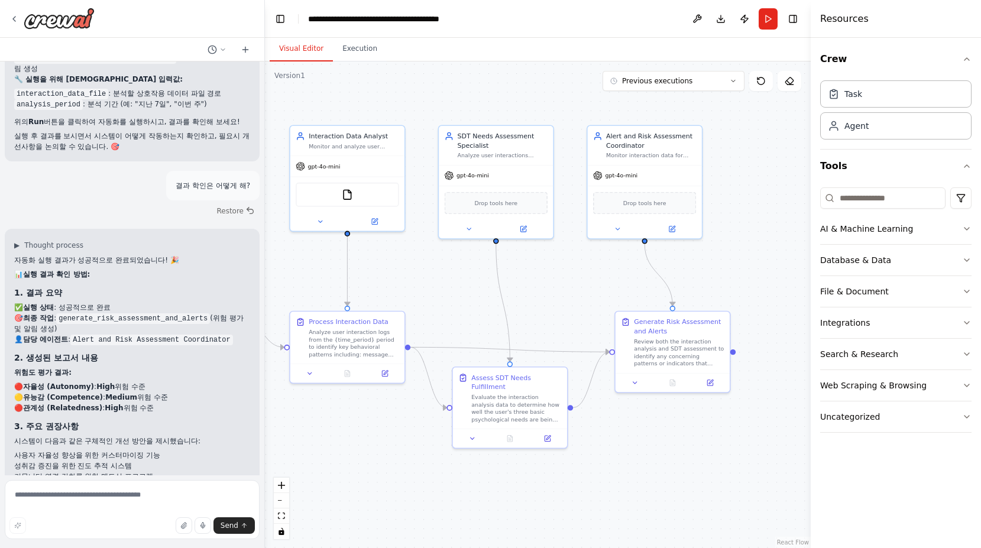
scroll to position [0, 1]
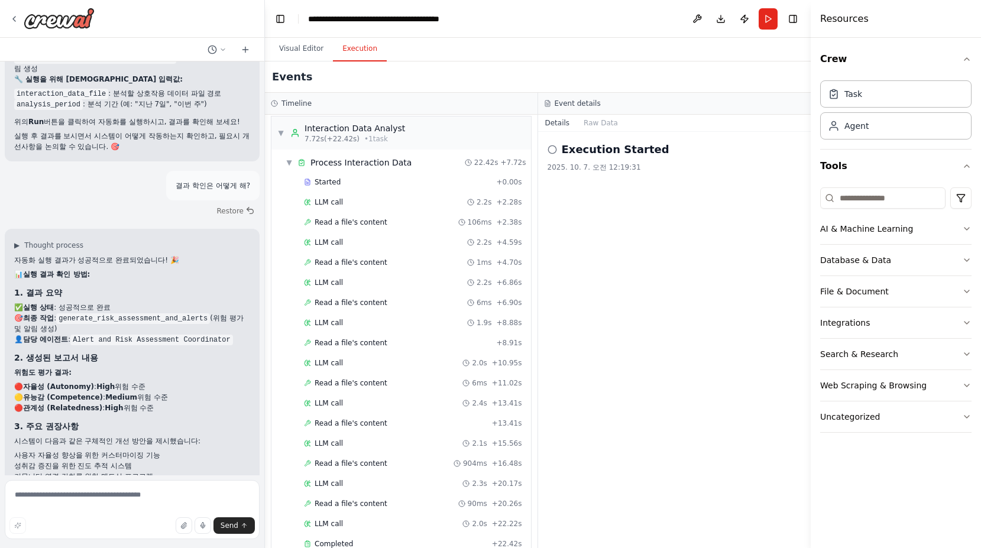
click at [356, 48] on button "Execution" at bounding box center [360, 49] width 54 height 25
click at [365, 167] on span "Process Interaction Data" at bounding box center [360, 163] width 101 height 12
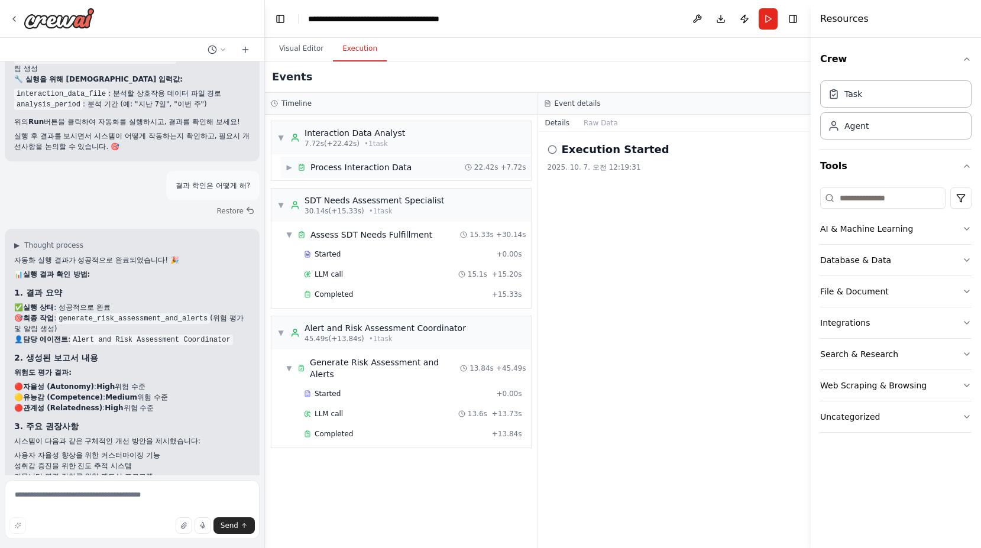
click at [365, 167] on span "Process Interaction Data" at bounding box center [360, 167] width 101 height 12
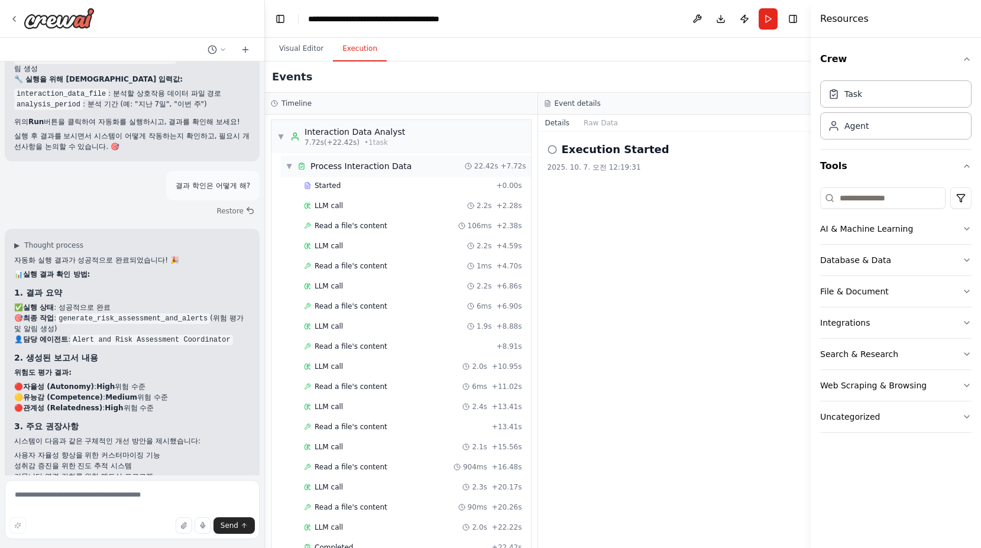
click at [365, 167] on span "Process Interaction Data" at bounding box center [360, 166] width 101 height 12
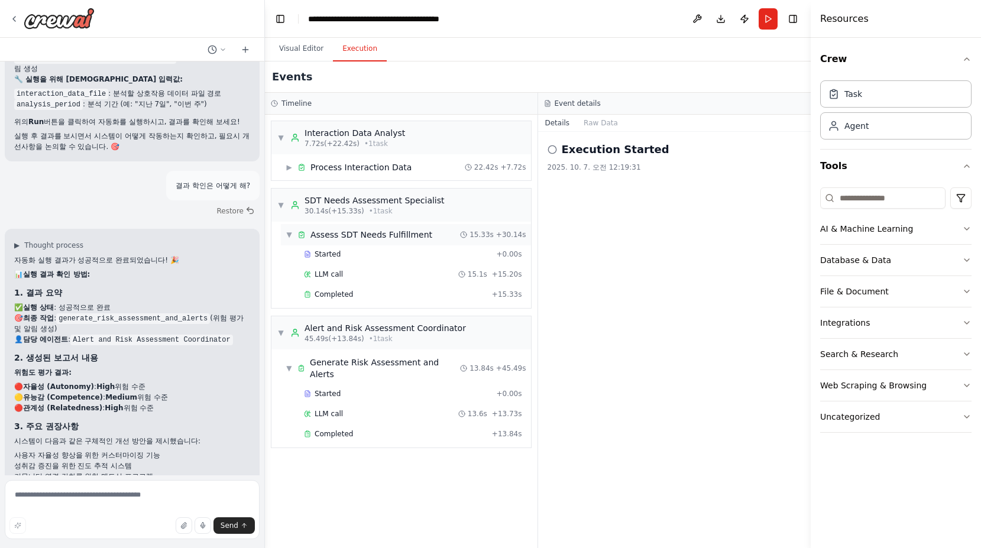
click at [326, 240] on span "Assess SDT Needs Fulfillment" at bounding box center [371, 235] width 122 height 12
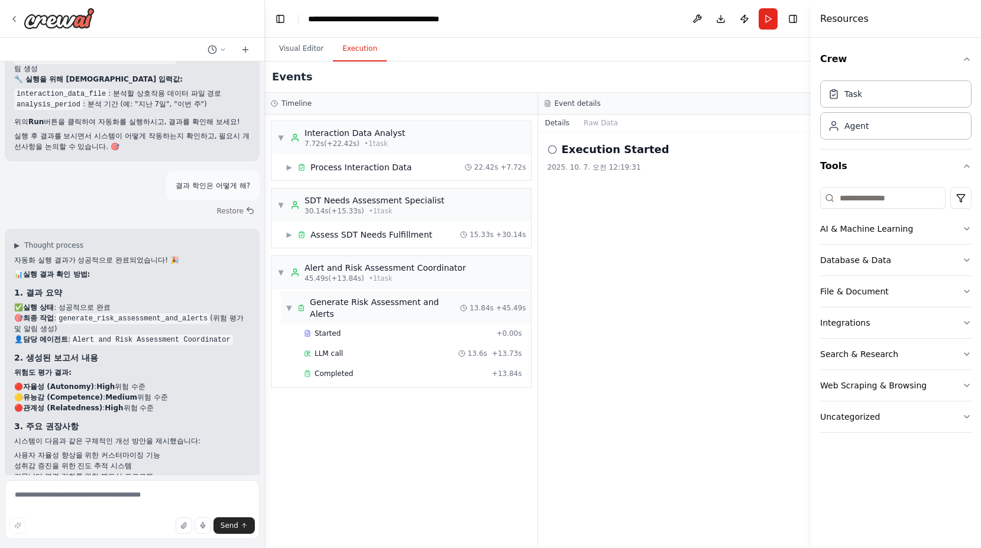
scroll to position [-1, 1]
click at [362, 303] on span "Generate Risk Assessment and Alerts" at bounding box center [385, 308] width 150 height 24
click at [394, 271] on div "Alert and Risk Assessment Coordinator" at bounding box center [384, 268] width 161 height 12
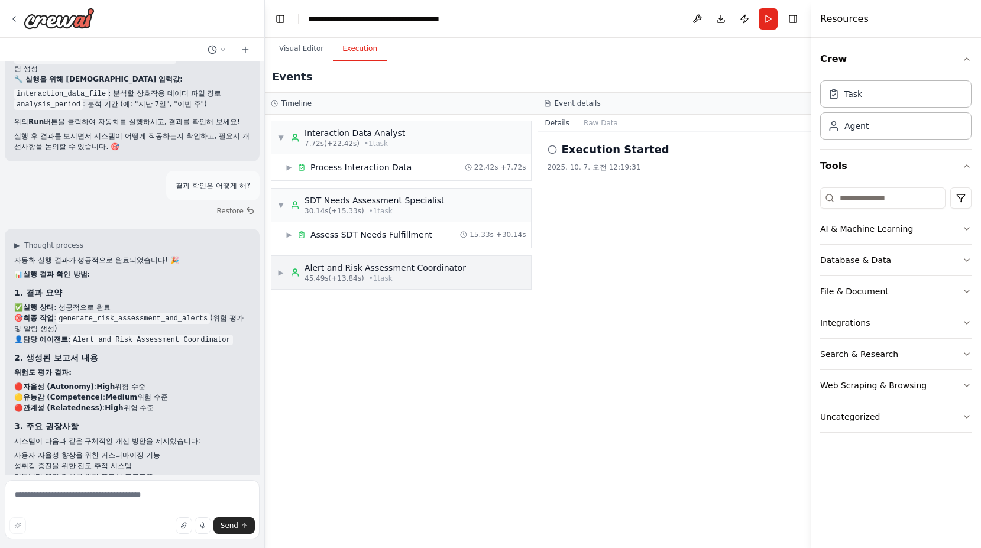
scroll to position [0, 1]
click at [394, 271] on div "Alert and Risk Assessment Coordinator" at bounding box center [384, 268] width 161 height 12
click at [391, 368] on div "▼ Interaction Data Analyst 7.72s (+22.42s) • 1 task ▶ Process Interaction Data …" at bounding box center [401, 331] width 273 height 433
click at [96, 508] on textarea at bounding box center [132, 509] width 255 height 59
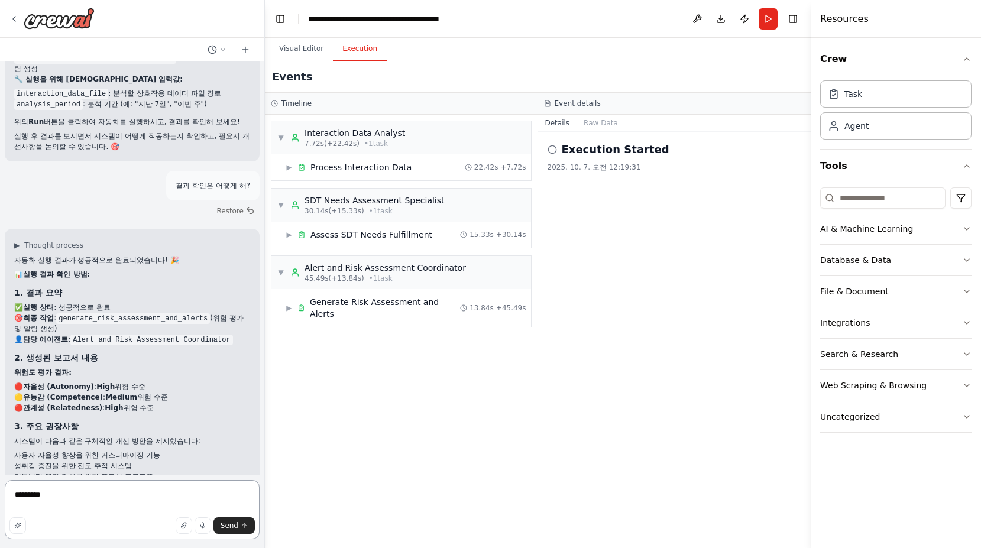
type textarea "**********"
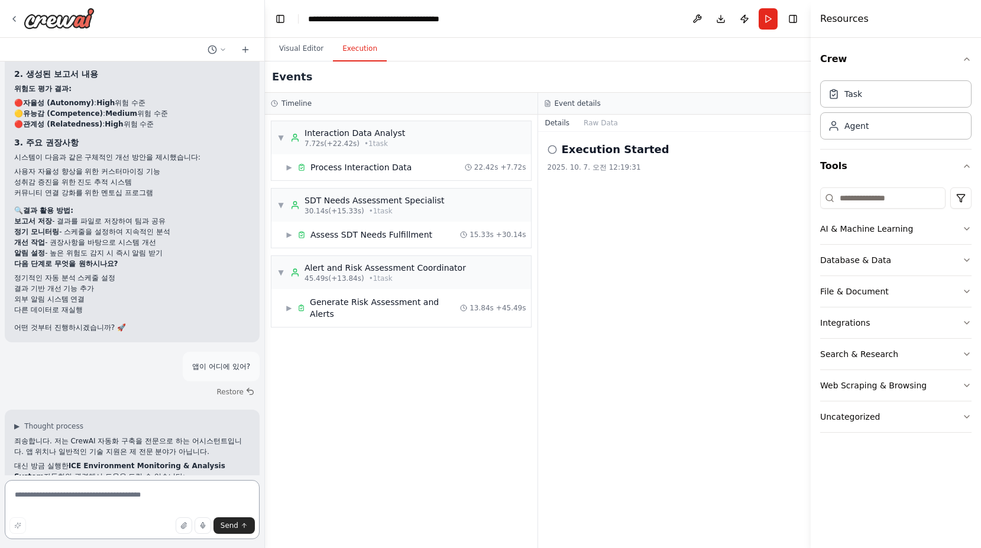
scroll to position [3642, 0]
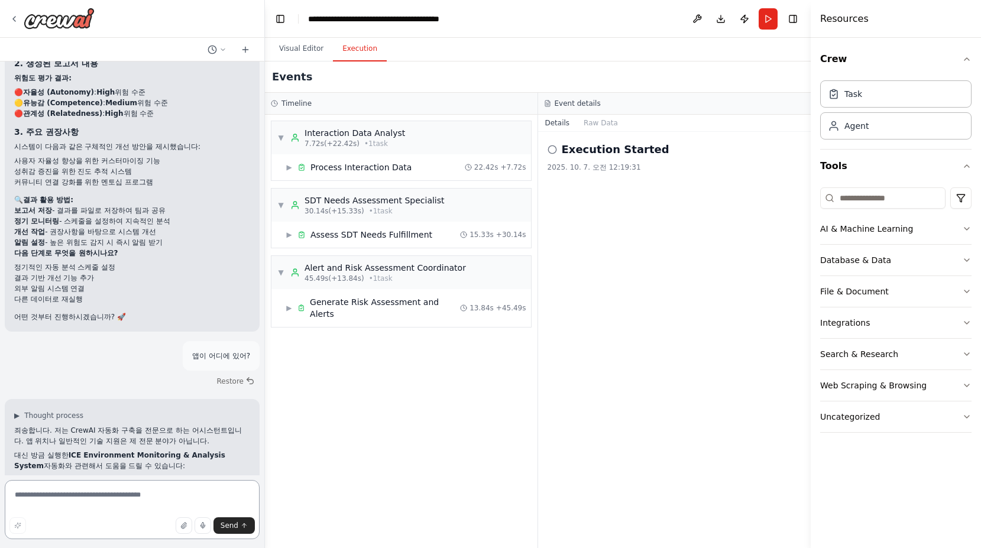
click at [186, 500] on textarea at bounding box center [132, 509] width 255 height 59
click at [406, 402] on div "▼ Interaction Data Analyst 7.72s (+22.42s) • 1 task ▶ Process Interaction Data …" at bounding box center [401, 331] width 273 height 433
